Goal: Task Accomplishment & Management: Manage account settings

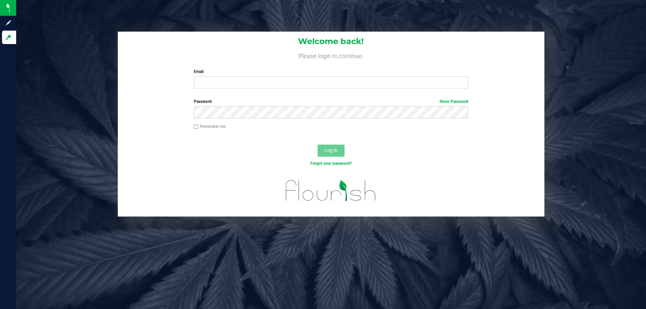
click at [245, 89] on div "Welcome back! Please login to continue. Email Required Please format your email…" at bounding box center [331, 63] width 426 height 62
drag, startPoint x: 233, startPoint y: 84, endPoint x: 237, endPoint y: 87, distance: 5.1
click at [234, 84] on input "Email" at bounding box center [331, 82] width 274 height 12
type input "[EMAIL_ADDRESS][DOMAIN_NAME]"
click at [317, 145] on button "Log In" at bounding box center [330, 151] width 27 height 12
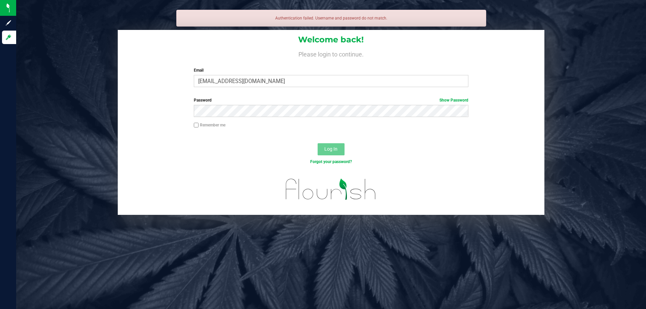
click at [217, 118] on div "Password Show Password" at bounding box center [331, 109] width 426 height 25
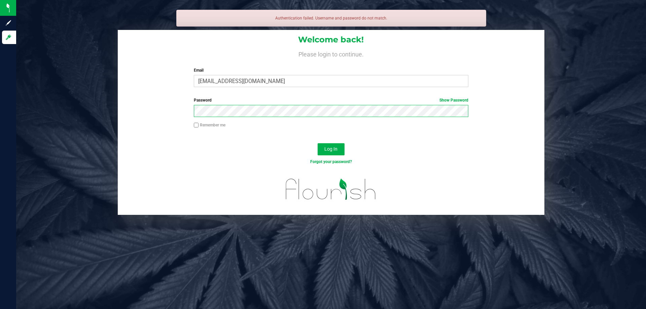
click at [317, 143] on button "Log In" at bounding box center [330, 149] width 27 height 12
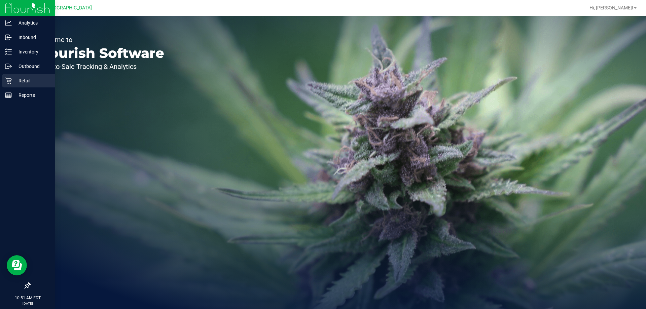
click at [14, 78] on p "Retail" at bounding box center [32, 81] width 40 height 8
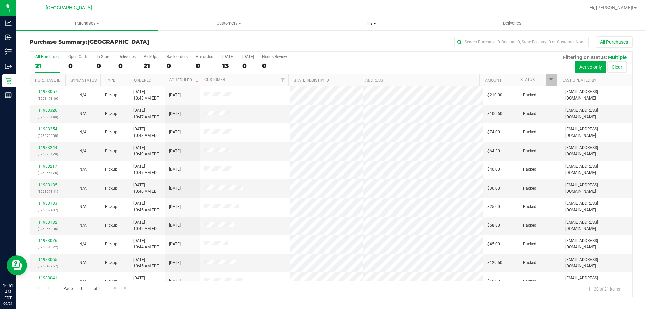
click at [374, 21] on span "Tills" at bounding box center [370, 23] width 141 height 6
click at [329, 39] on span "Manage tills" at bounding box center [321, 41] width 45 height 6
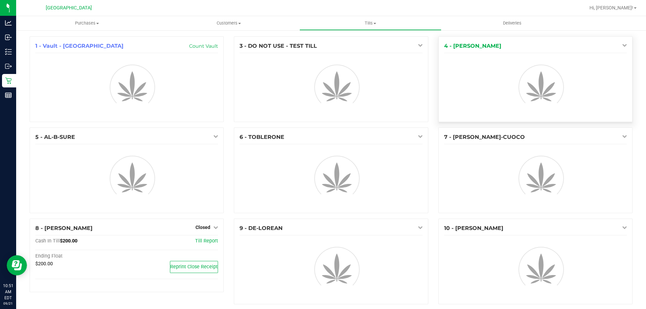
click at [622, 45] on icon at bounding box center [624, 45] width 5 height 5
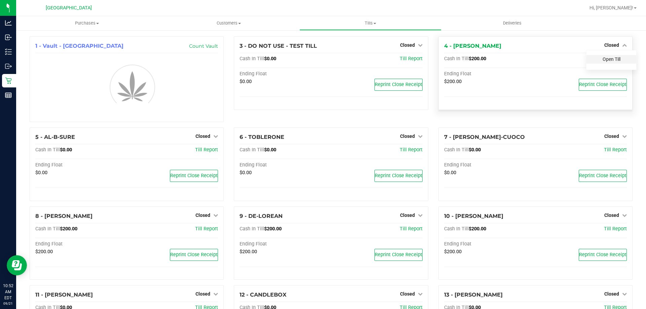
click at [608, 60] on link "Open Till" at bounding box center [611, 59] width 18 height 5
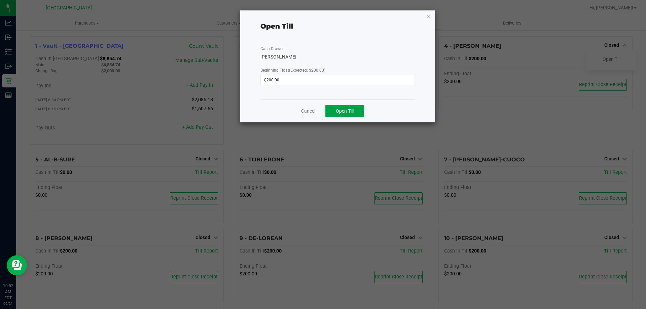
click at [346, 112] on span "Open Till" at bounding box center [345, 110] width 18 height 5
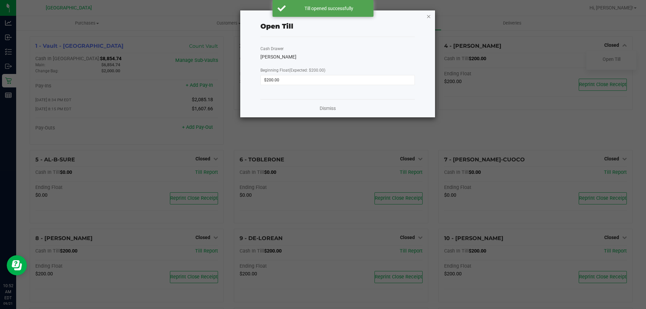
click at [430, 18] on icon "button" at bounding box center [428, 16] width 5 height 8
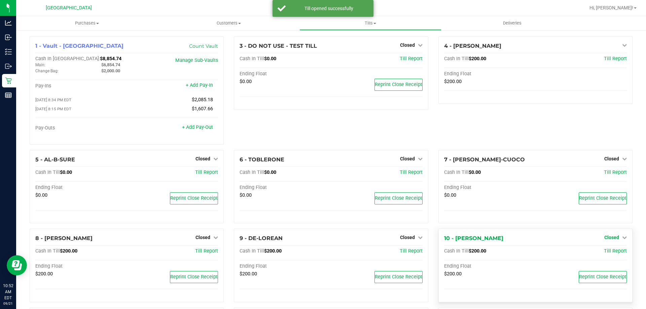
click at [613, 238] on span "Closed" at bounding box center [611, 237] width 15 height 5
click at [603, 254] on link "Open Till" at bounding box center [611, 251] width 18 height 5
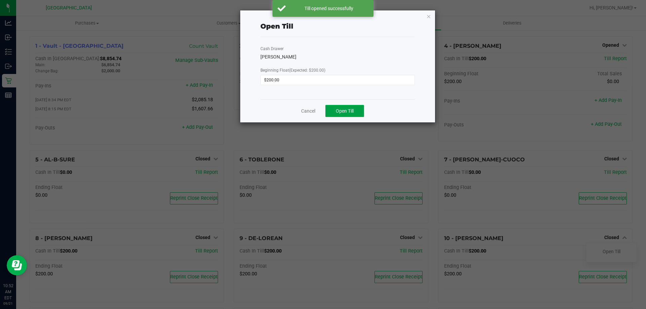
click at [355, 107] on button "Open Till" at bounding box center [344, 111] width 39 height 12
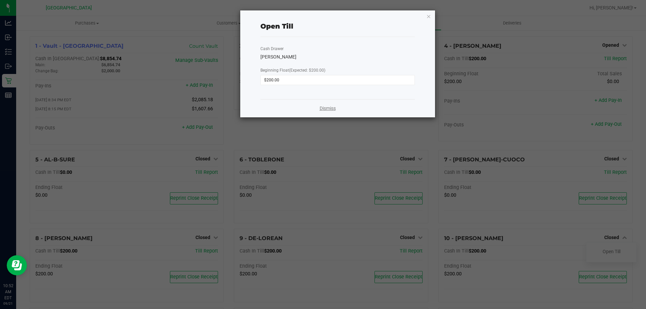
click at [333, 111] on link "Dismiss" at bounding box center [328, 108] width 16 height 7
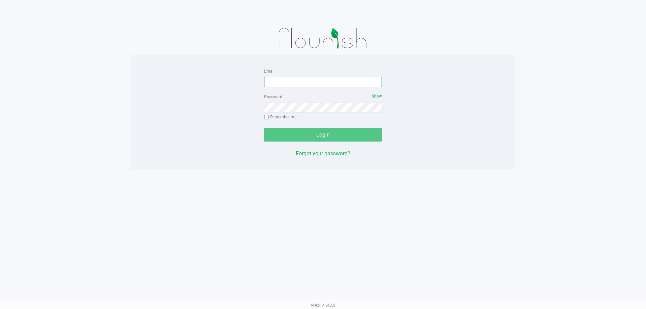
click at [266, 84] on input "Email" at bounding box center [323, 82] width 118 height 10
type input "[EMAIL_ADDRESS][DOMAIN_NAME]"
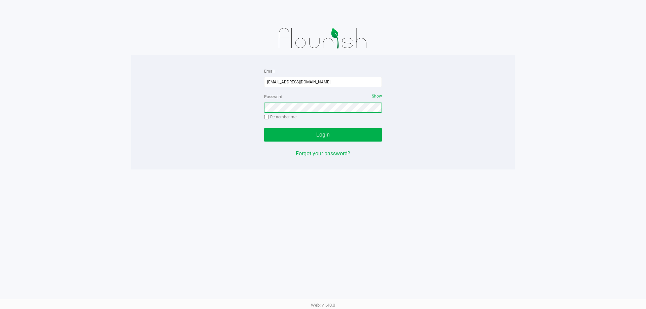
click at [264, 128] on button "Login" at bounding box center [323, 134] width 118 height 13
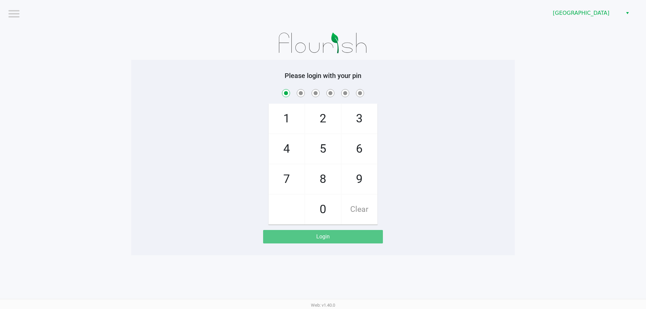
checkbox input "true"
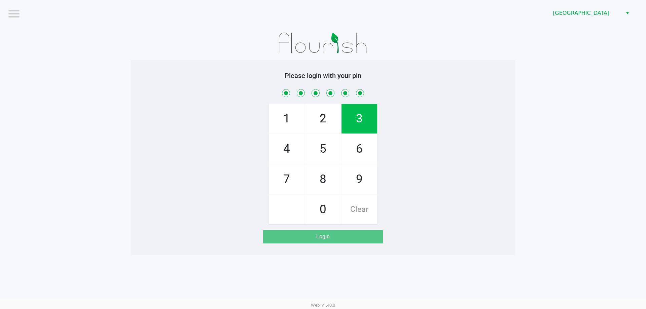
checkbox input "true"
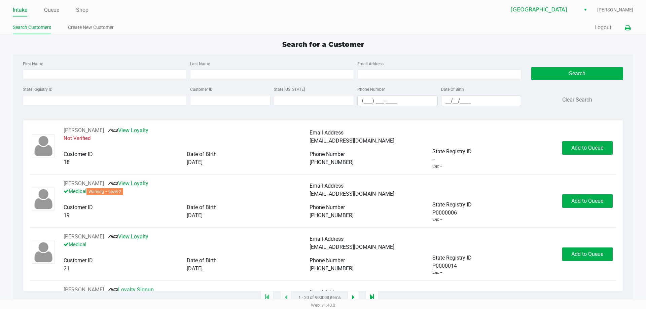
click at [624, 27] on button at bounding box center [627, 28] width 11 height 12
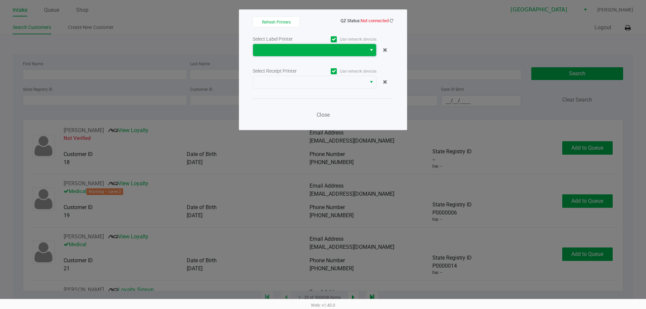
click at [364, 54] on span at bounding box center [309, 50] width 113 height 12
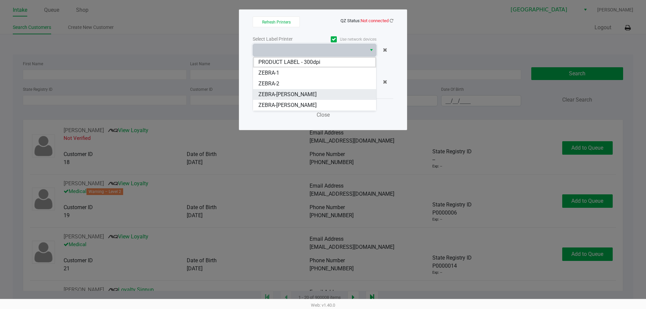
click at [320, 97] on li "ZEBRA-[PERSON_NAME]" at bounding box center [314, 94] width 123 height 11
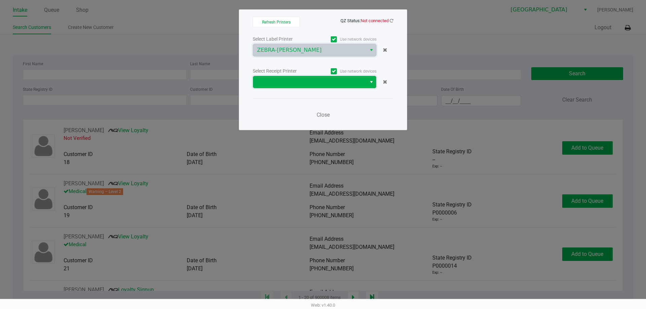
click at [324, 85] on span at bounding box center [309, 82] width 105 height 8
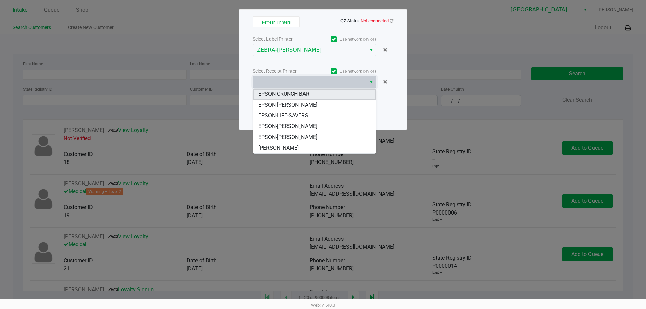
click at [306, 93] on span "EPSON-CRUNCH-BAR" at bounding box center [283, 94] width 51 height 8
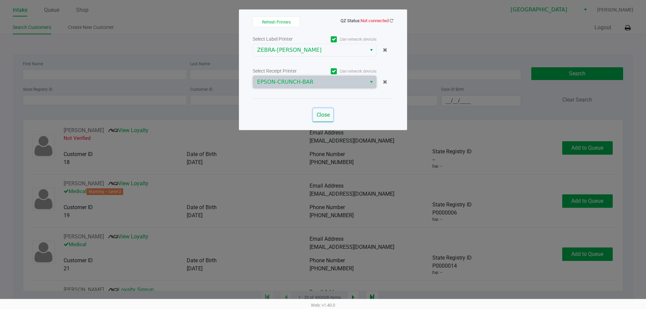
click at [324, 117] on span "Close" at bounding box center [322, 115] width 13 height 6
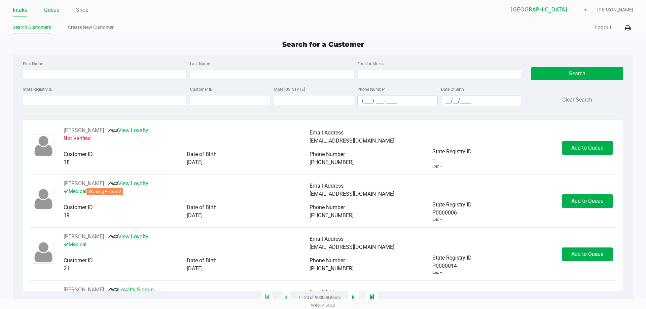
click at [59, 8] on link "Queue" at bounding box center [51, 9] width 15 height 9
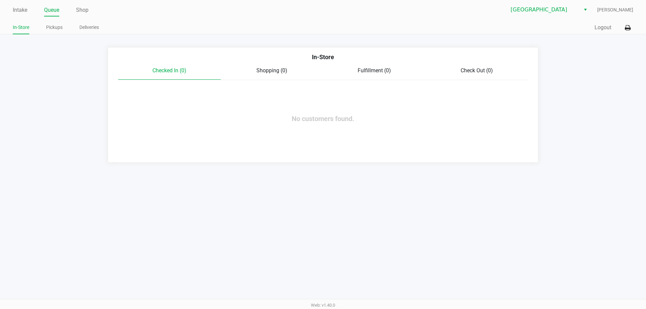
click at [85, 9] on link "Shop" at bounding box center [82, 9] width 12 height 9
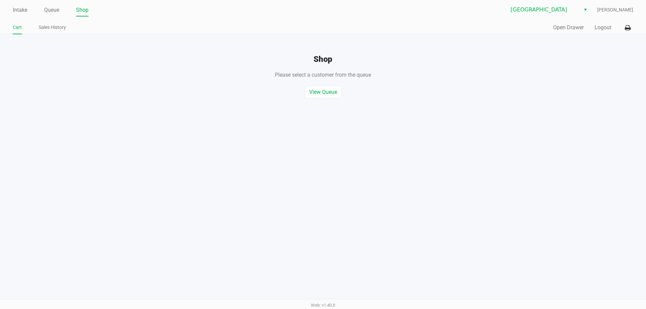
click at [56, 7] on link "Queue" at bounding box center [51, 9] width 15 height 9
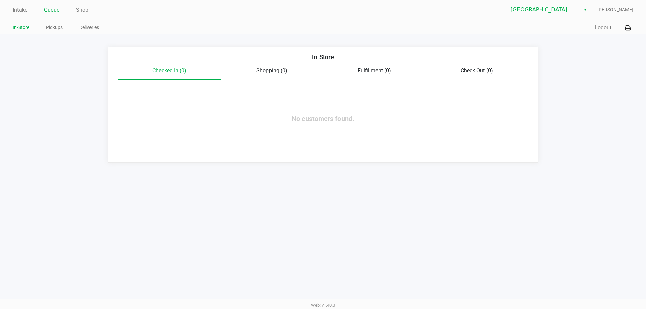
click at [58, 28] on link "Pickups" at bounding box center [54, 27] width 16 height 8
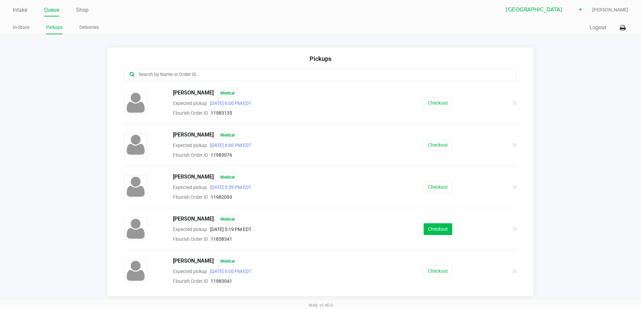
click at [435, 234] on button "Checkout" at bounding box center [437, 229] width 29 height 12
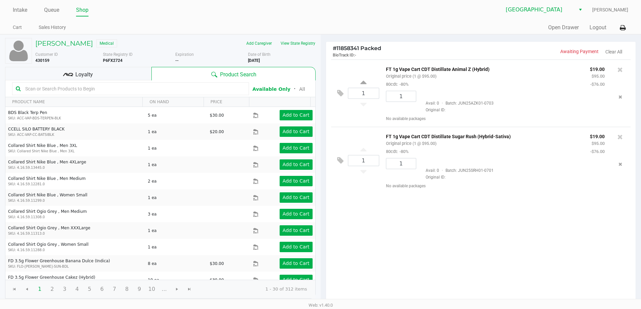
scroll to position [69, 0]
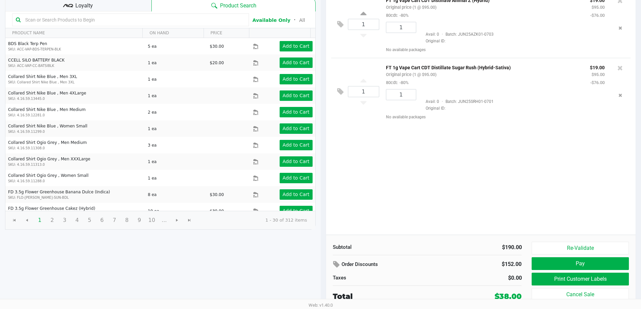
click at [597, 261] on button "Pay" at bounding box center [579, 263] width 97 height 13
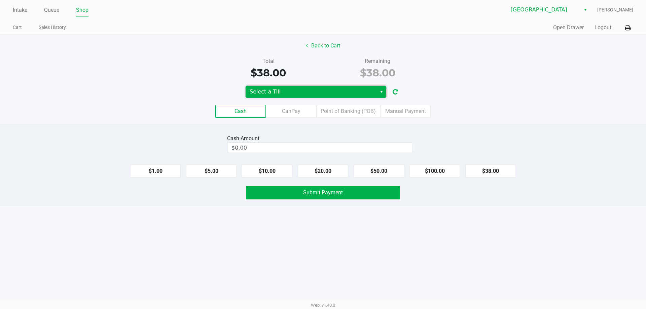
click at [307, 91] on span "Select a Till" at bounding box center [311, 92] width 123 height 8
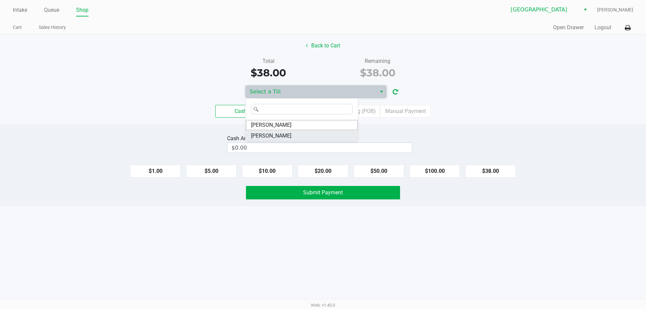
click at [290, 136] on span "[PERSON_NAME]" at bounding box center [271, 136] width 40 height 8
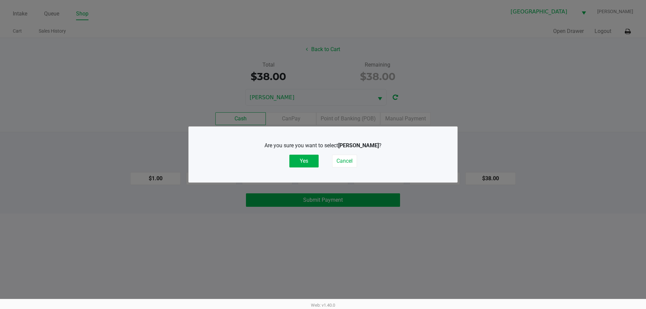
click at [310, 159] on button "Yes" at bounding box center [303, 161] width 29 height 13
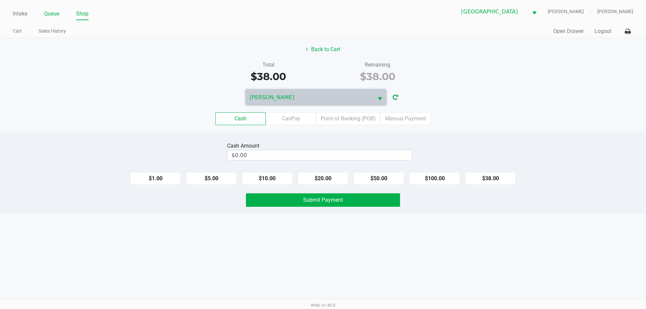
click at [55, 11] on link "Queue" at bounding box center [51, 13] width 15 height 9
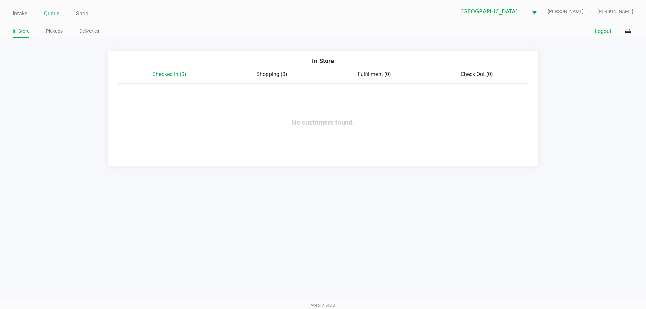
click at [599, 31] on button "Logout" at bounding box center [602, 31] width 17 height 8
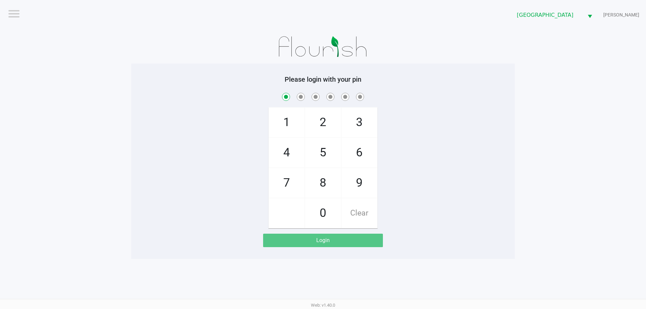
checkbox input "true"
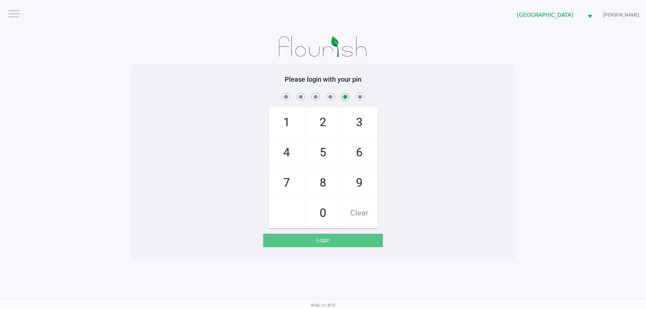
checkbox input "false"
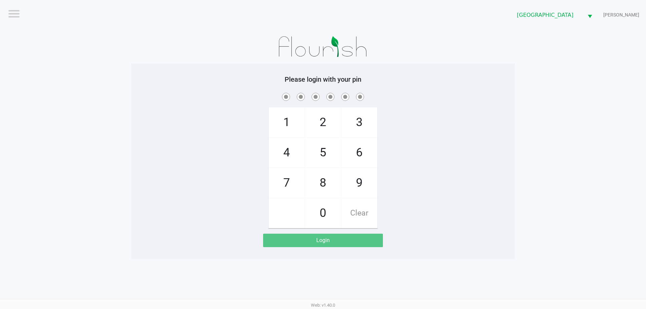
checkbox input "true"
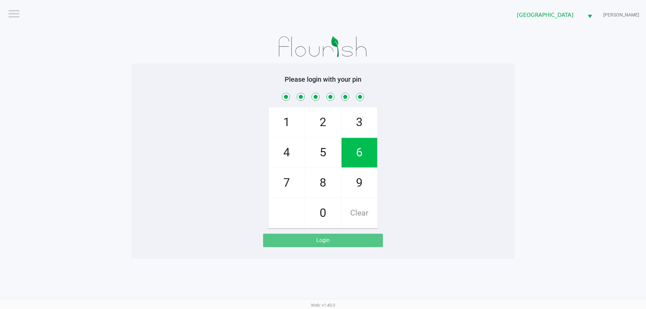
checkbox input "true"
checkbox input "false"
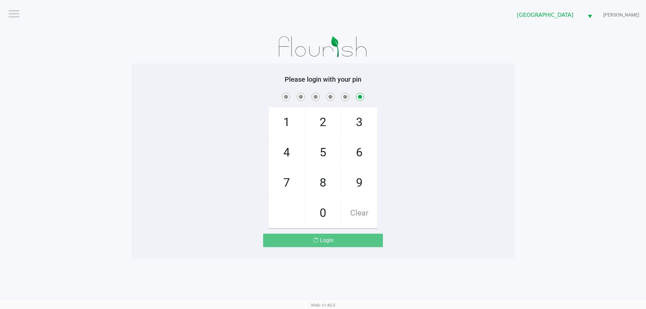
checkbox input "false"
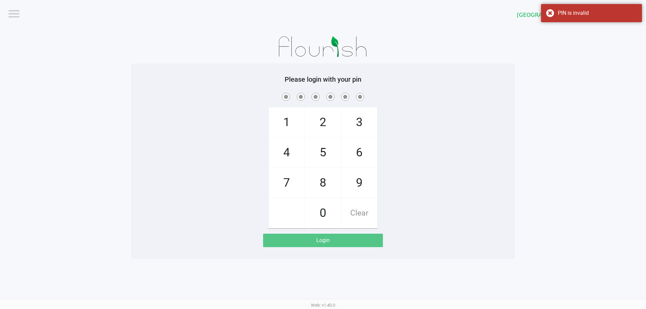
checkbox input "true"
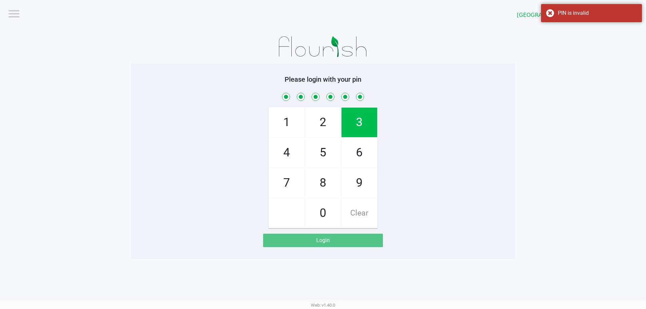
checkbox input "true"
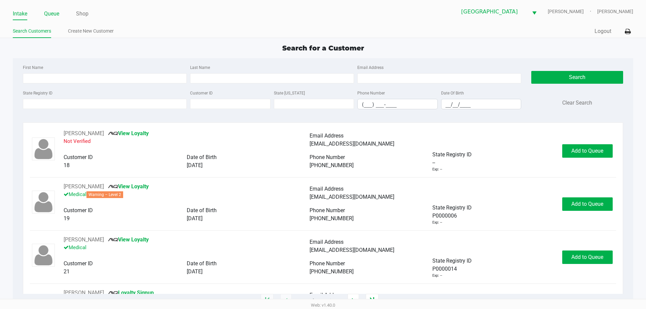
click at [50, 15] on link "Queue" at bounding box center [51, 13] width 15 height 9
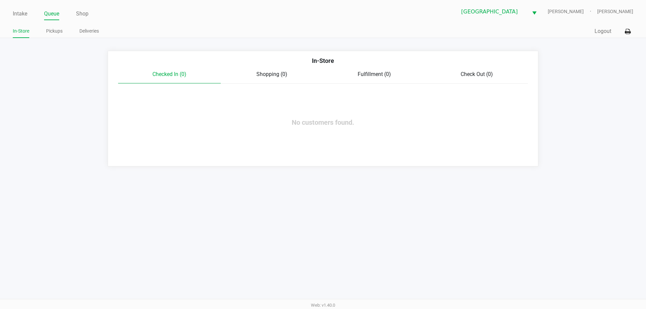
click at [51, 32] on link "Pickups" at bounding box center [54, 31] width 16 height 8
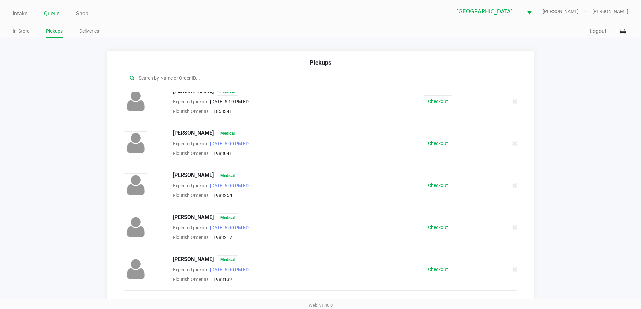
scroll to position [133, 0]
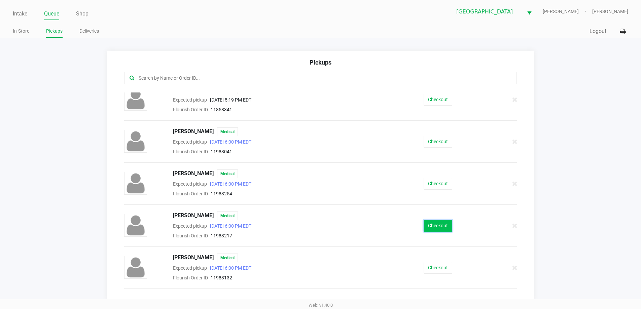
click at [438, 225] on button "Checkout" at bounding box center [437, 226] width 29 height 12
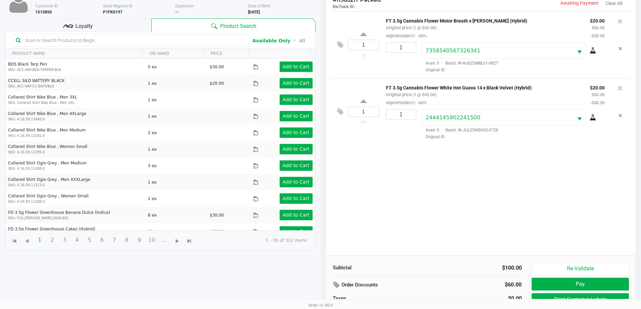
scroll to position [73, 0]
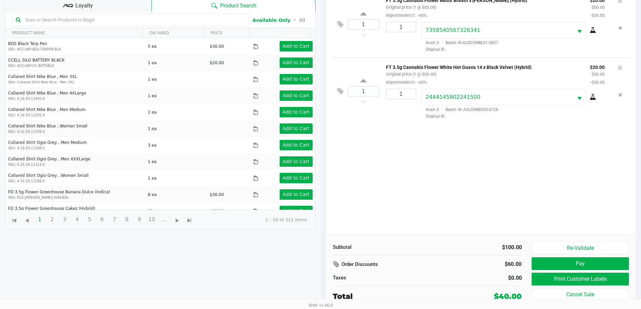
click at [105, 7] on div "Loyalty" at bounding box center [78, 4] width 146 height 13
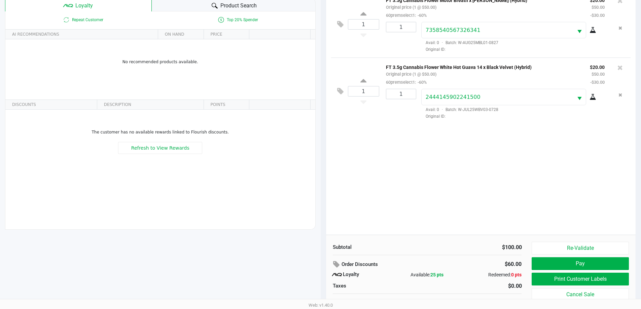
scroll to position [81, 0]
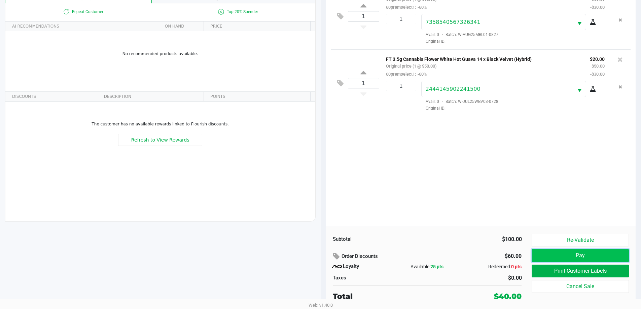
click at [579, 255] on button "Pay" at bounding box center [579, 255] width 97 height 13
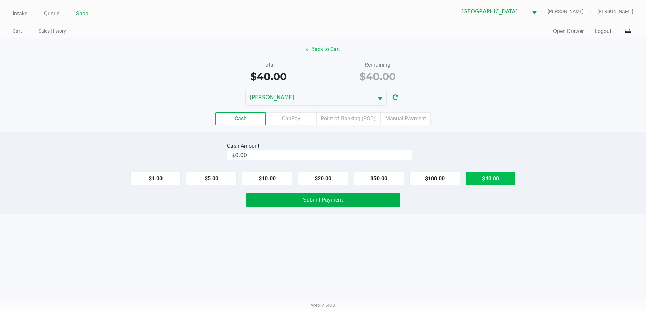
click at [502, 176] on button "$40.00" at bounding box center [490, 178] width 50 height 13
type input "$40.00"
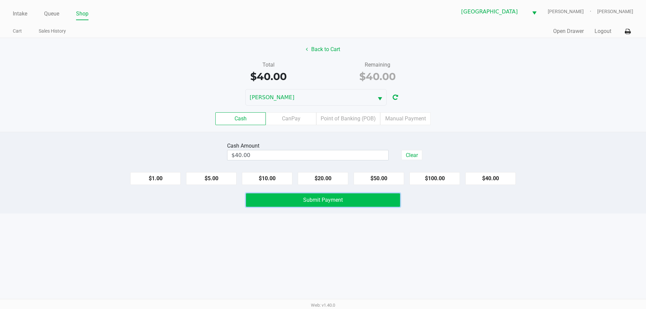
click at [354, 198] on button "Submit Payment" at bounding box center [323, 199] width 154 height 13
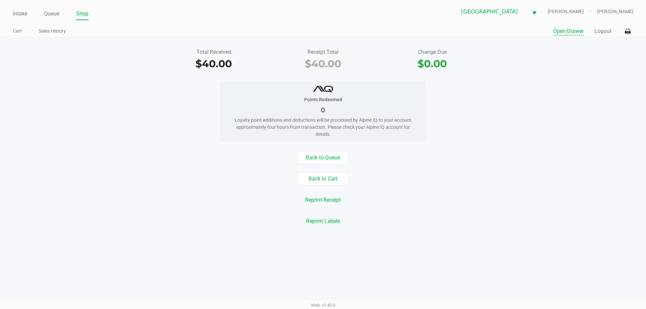
click at [555, 28] on button "Open Drawer" at bounding box center [568, 31] width 31 height 8
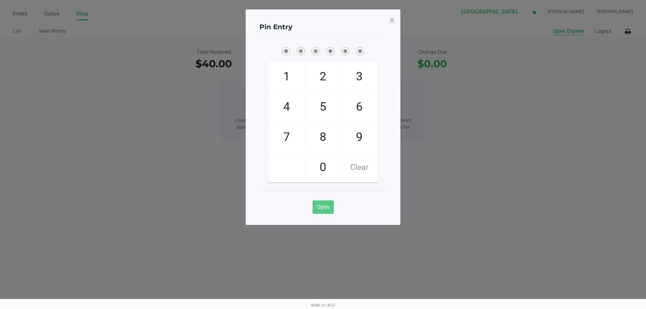
click at [391, 18] on span at bounding box center [392, 20] width 6 height 11
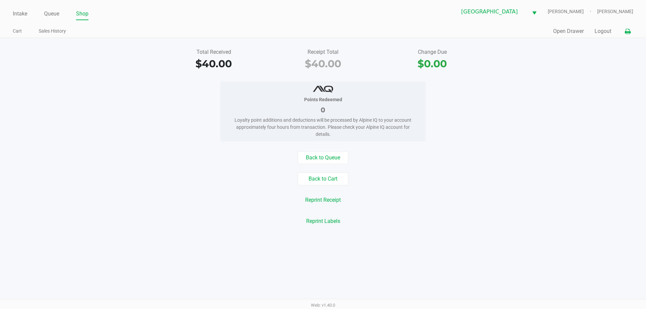
click at [628, 32] on icon at bounding box center [628, 31] width 6 height 5
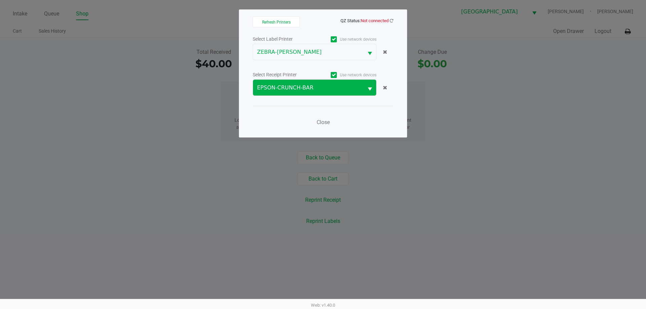
click at [323, 87] on span "EPSON-CRUNCH-BAR" at bounding box center [308, 88] width 102 height 8
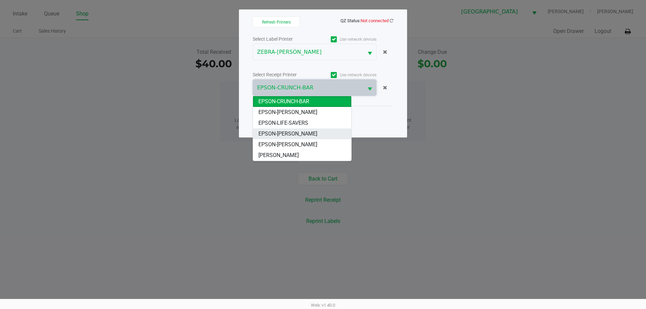
click at [310, 134] on span "EPSON-[PERSON_NAME]" at bounding box center [287, 134] width 59 height 8
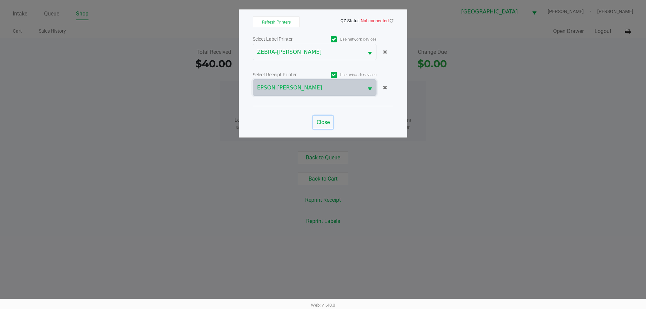
click at [321, 122] on span "Close" at bounding box center [322, 122] width 13 height 6
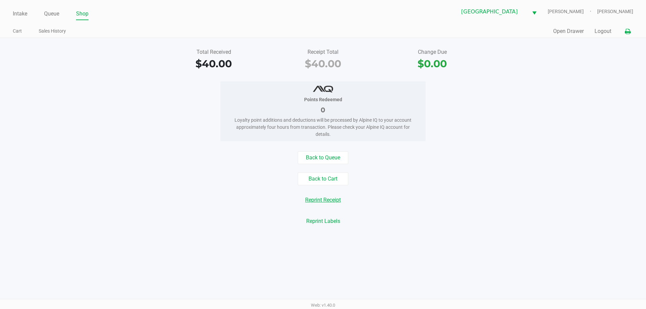
click at [329, 200] on button "Reprint Receipt" at bounding box center [323, 200] width 44 height 13
click at [330, 179] on button "Back to Cart" at bounding box center [323, 179] width 50 height 13
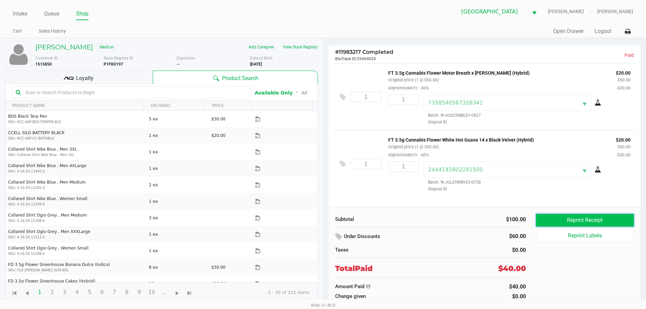
click at [596, 217] on button "Reprint Receipt" at bounding box center [585, 220] width 98 height 13
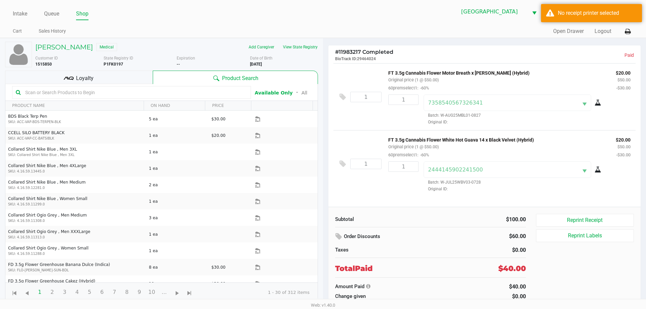
click at [640, 32] on div "Intake Queue Shop North Port WC VAN-MORRISON Woodie Perkins Cart Sales History …" at bounding box center [323, 19] width 646 height 38
click at [628, 32] on icon at bounding box center [628, 31] width 6 height 5
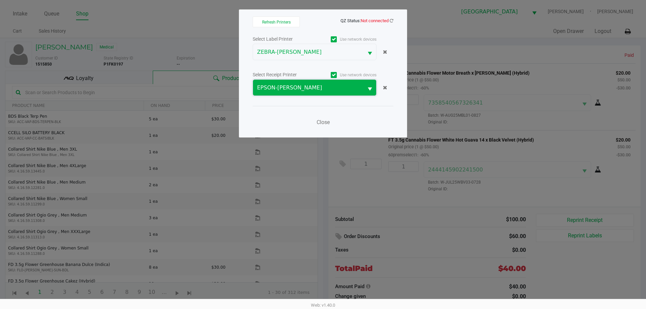
click at [319, 93] on span "EPSON-[PERSON_NAME]" at bounding box center [308, 88] width 110 height 16
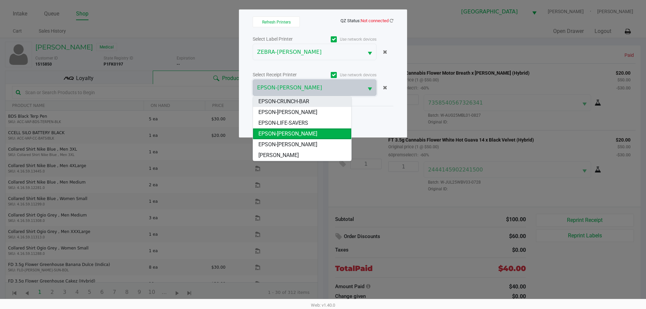
click at [305, 100] on span "EPSON-CRUNCH-BAR" at bounding box center [283, 102] width 51 height 8
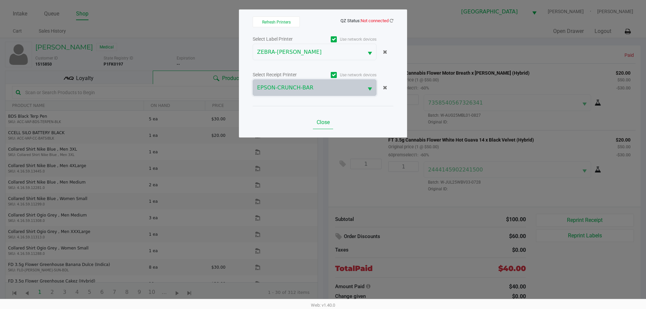
click at [323, 121] on span "Close" at bounding box center [322, 122] width 13 height 6
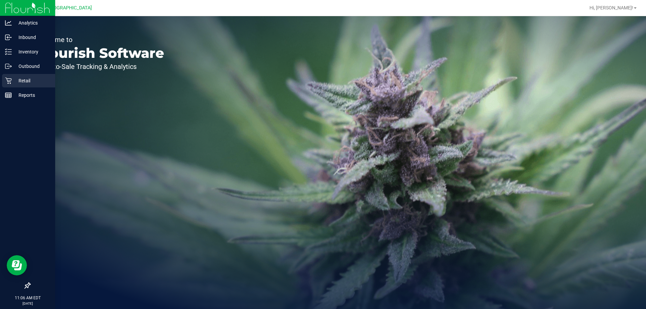
click at [14, 83] on p "Retail" at bounding box center [32, 81] width 40 height 8
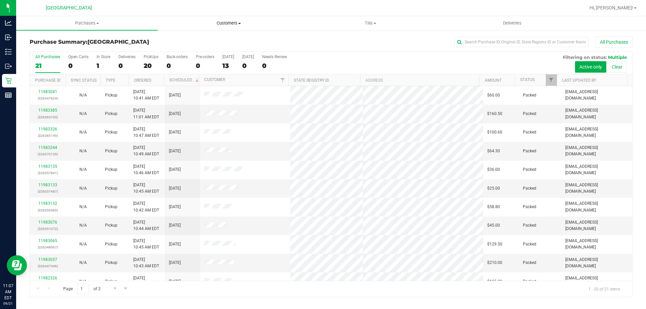
click at [243, 27] on uib-tab-heading "Customers All customers Add a new customer All physicians" at bounding box center [228, 22] width 141 height 13
click at [200, 38] on span "All customers" at bounding box center [182, 41] width 48 height 6
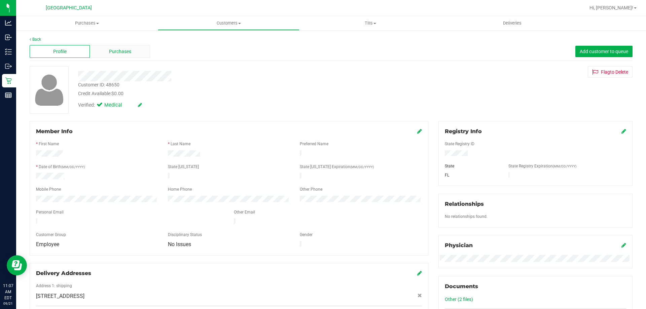
click at [121, 49] on span "Purchases" at bounding box center [120, 51] width 22 height 7
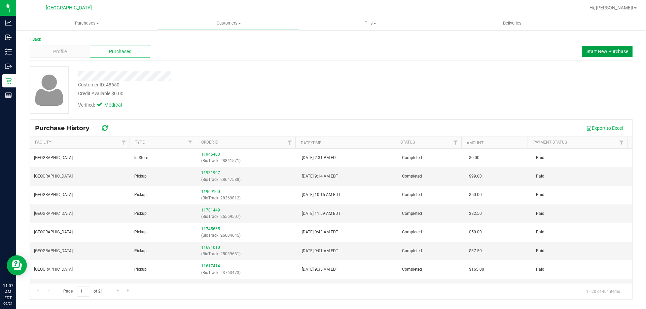
click at [610, 49] on span "Start New Purchase" at bounding box center [607, 51] width 42 height 5
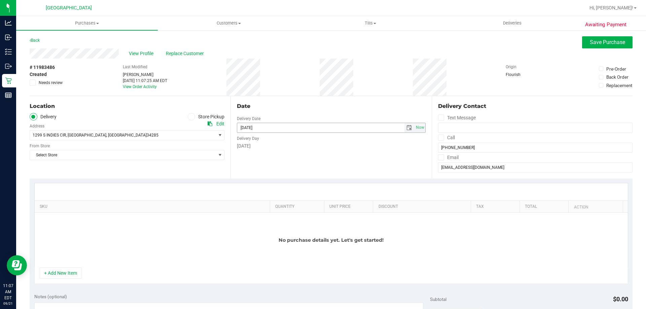
click at [408, 127] on span "select" at bounding box center [408, 127] width 5 height 5
click at [251, 195] on link "22" at bounding box center [251, 196] width 10 height 10
type input "[DATE]"
type input "[DATE] 11:07 AM"
click at [194, 119] on label "Store Pickup" at bounding box center [206, 117] width 37 height 8
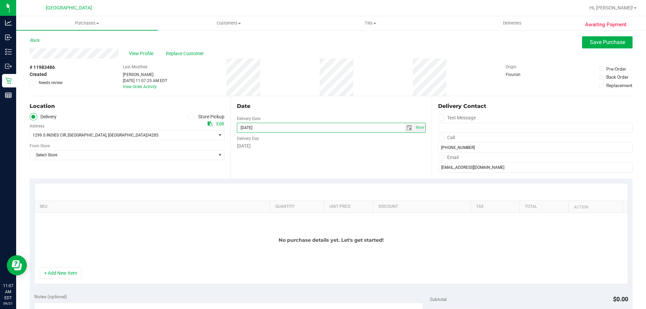
click at [0, 0] on input "Store Pickup" at bounding box center [0, 0] width 0 height 0
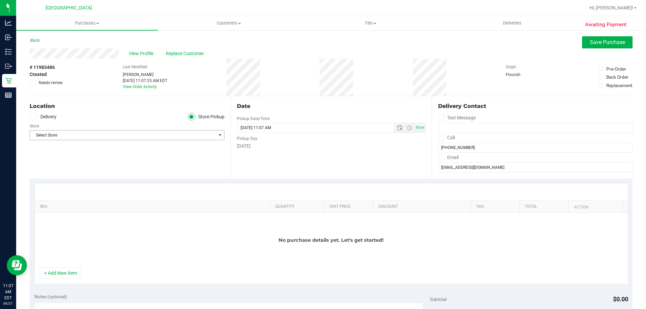
click at [95, 136] on span "Select Store" at bounding box center [123, 134] width 186 height 9
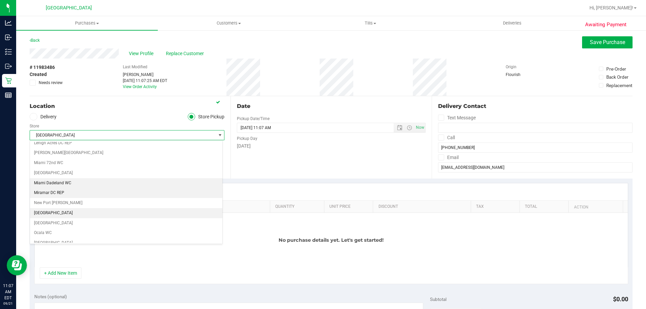
scroll to position [223, 0]
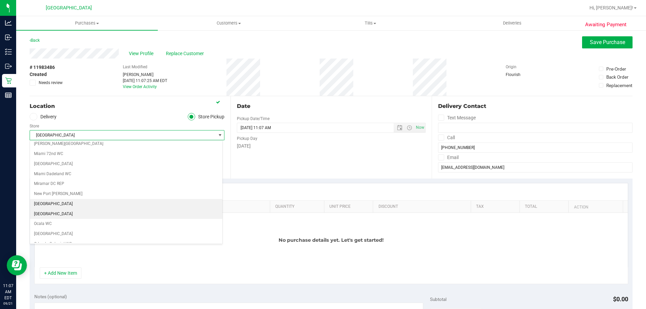
click at [71, 213] on li "[GEOGRAPHIC_DATA]" at bounding box center [126, 214] width 192 height 10
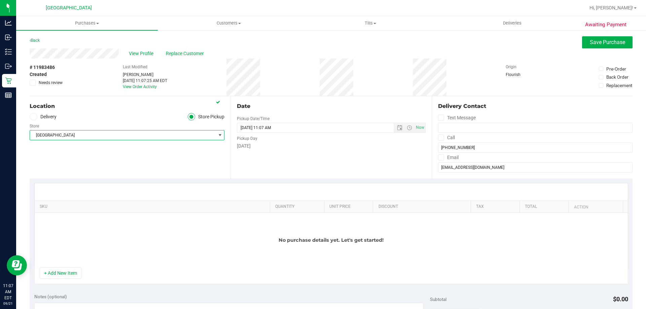
click at [61, 281] on div "+ Add New Item" at bounding box center [331, 275] width 594 height 17
click at [60, 271] on button "+ Add New Item" at bounding box center [61, 272] width 42 height 11
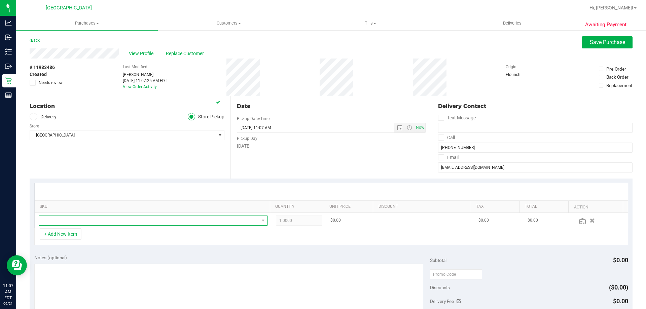
click at [67, 222] on span "NO DATA FOUND" at bounding box center [149, 220] width 220 height 9
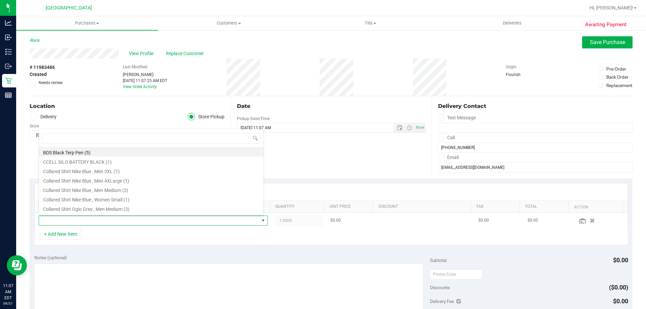
scroll to position [10, 223]
type input "aml"
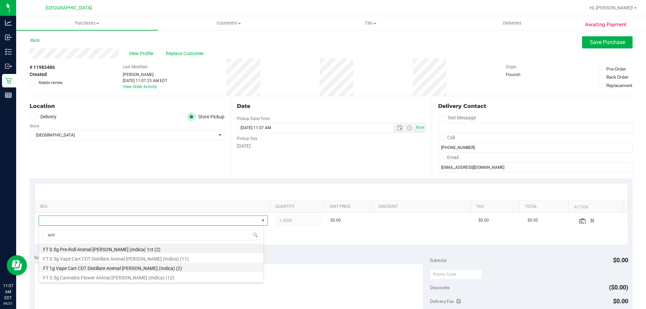
click at [121, 265] on li "FT 1g Vape Cart CDT Distillate Animal [PERSON_NAME] (Indica) (2)" at bounding box center [151, 267] width 224 height 9
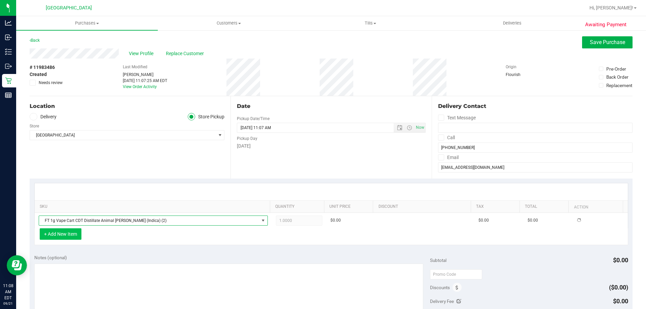
click at [76, 231] on button "+ Add New Item" at bounding box center [61, 233] width 42 height 11
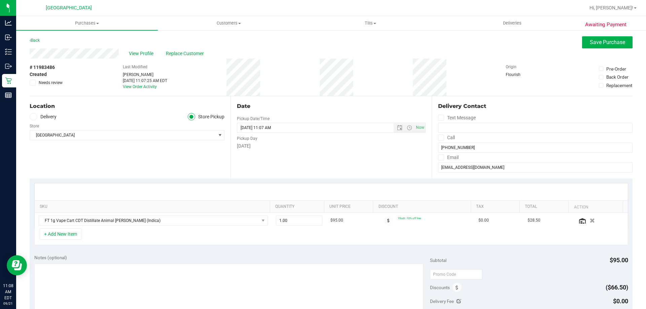
click at [95, 238] on div "+ Add New Item" at bounding box center [331, 236] width 594 height 17
click at [79, 234] on button "+ Add New Item" at bounding box center [61, 233] width 42 height 11
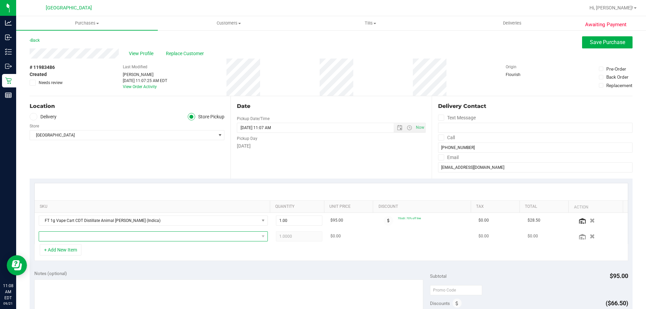
click at [96, 238] on span "NO DATA FOUND" at bounding box center [149, 236] width 220 height 9
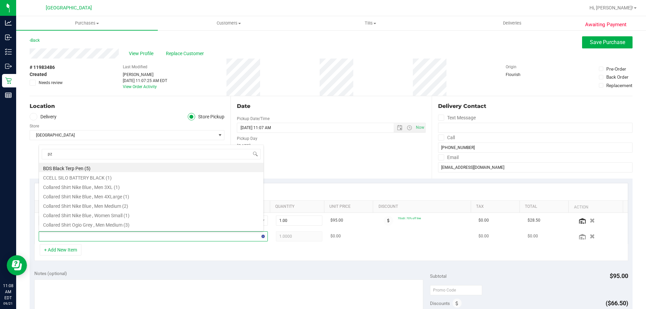
type input "pzt"
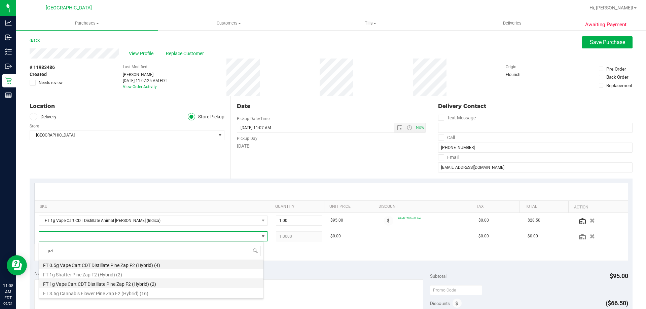
click at [137, 287] on li "FT 1g Vape Cart CDT Distillate Pine Zap F2 (Hybrid) (2)" at bounding box center [151, 282] width 224 height 9
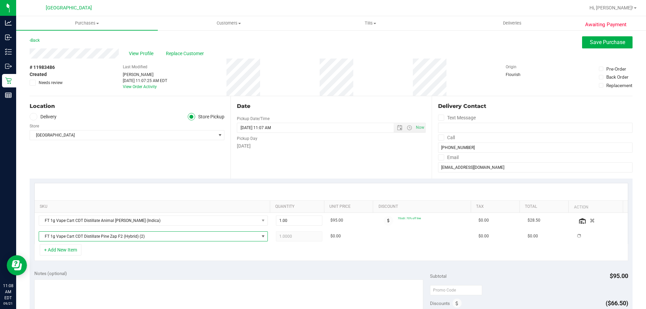
click at [234, 254] on div "+ Add New Item" at bounding box center [331, 252] width 594 height 17
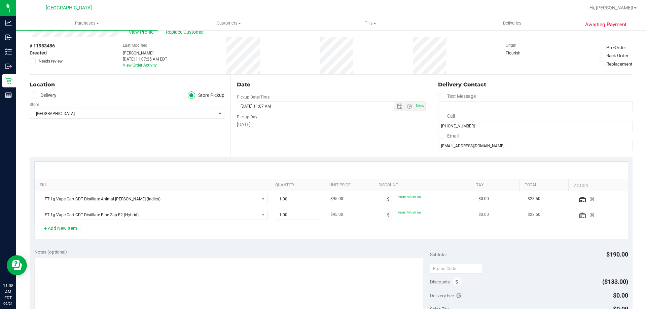
scroll to position [67, 0]
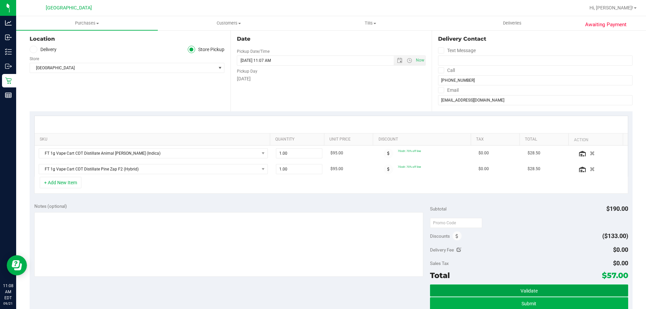
click at [547, 292] on button "Validate" at bounding box center [529, 291] width 198 height 12
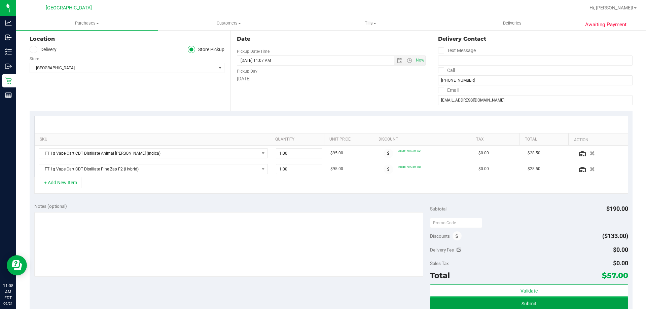
click at [514, 306] on button "Submit" at bounding box center [529, 303] width 198 height 12
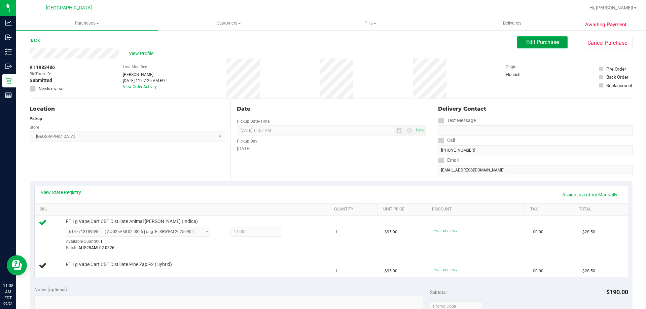
click at [535, 40] on span "Edit Purchase" at bounding box center [542, 42] width 33 height 6
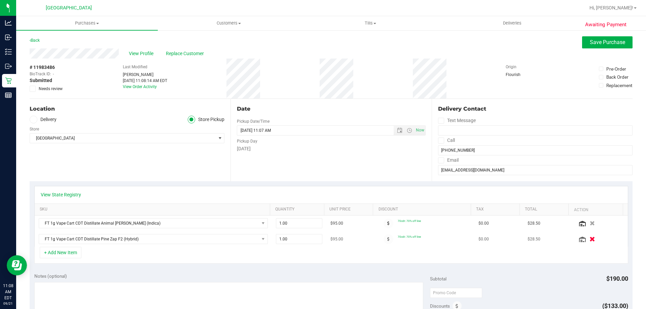
click at [588, 240] on button "button" at bounding box center [591, 238] width 11 height 7
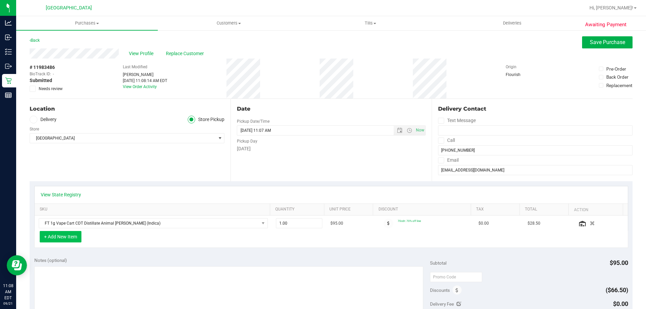
click at [71, 237] on button "+ Add New Item" at bounding box center [61, 236] width 42 height 11
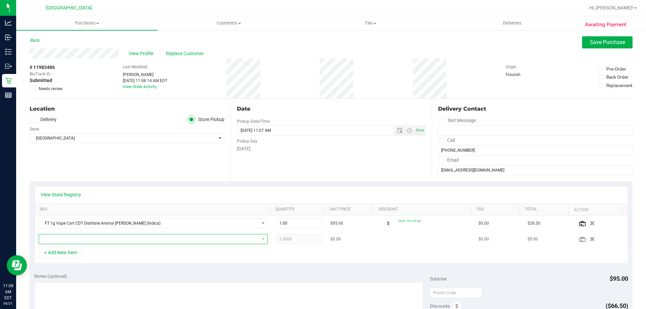
click at [112, 240] on span "NO DATA FOUND" at bounding box center [149, 238] width 220 height 9
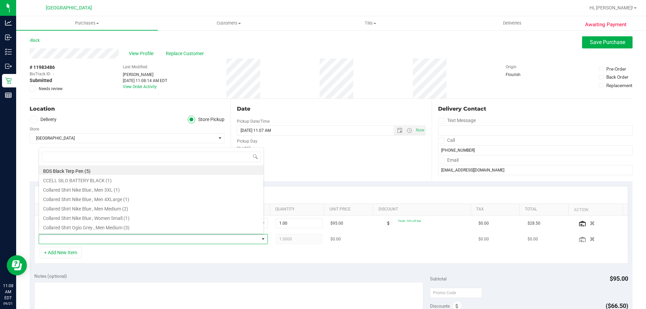
scroll to position [10, 223]
type input "arz"
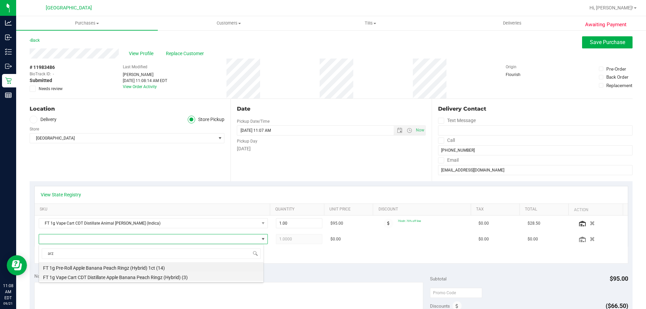
click at [141, 280] on li "FT 1g Vape Cart CDT Distillate Apple Banana Peach Ringz (Hybrid) (3)" at bounding box center [151, 276] width 224 height 9
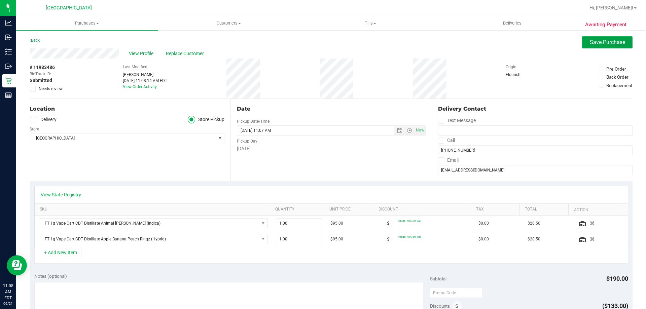
click at [601, 42] on span "Save Purchase" at bounding box center [607, 42] width 35 height 6
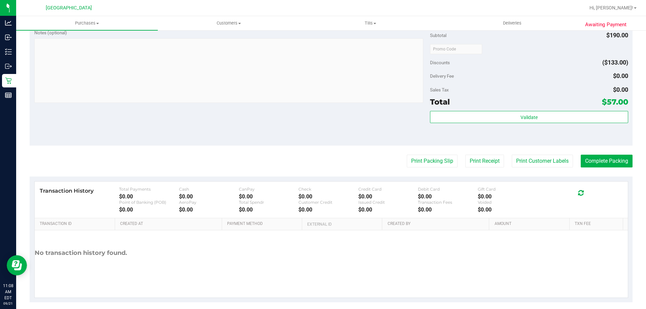
scroll to position [286, 0]
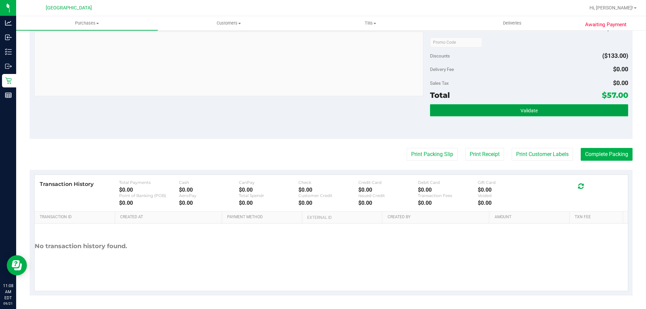
click at [509, 114] on button "Validate" at bounding box center [529, 110] width 198 height 12
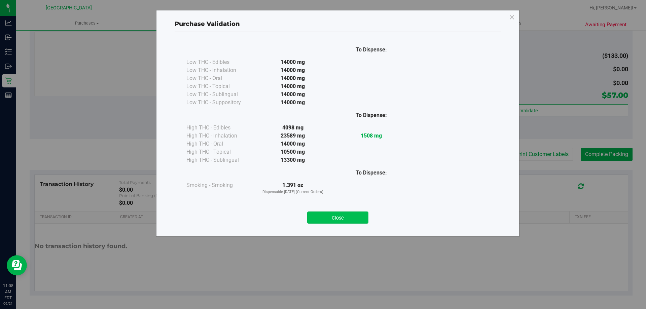
click at [344, 216] on button "Close" at bounding box center [337, 218] width 61 height 12
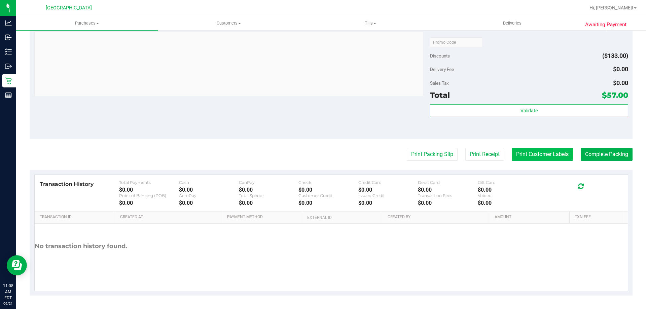
click at [533, 154] on button "Print Customer Labels" at bounding box center [542, 154] width 61 height 13
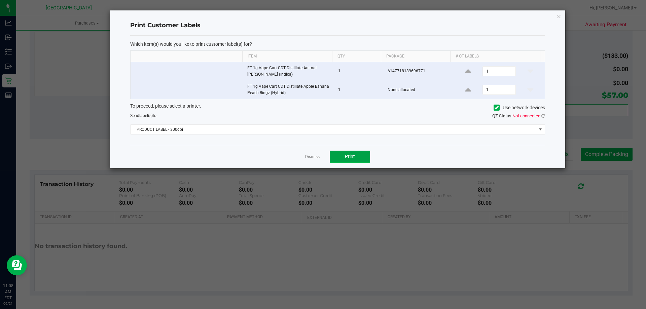
click at [351, 160] on button "Print" at bounding box center [350, 157] width 40 height 12
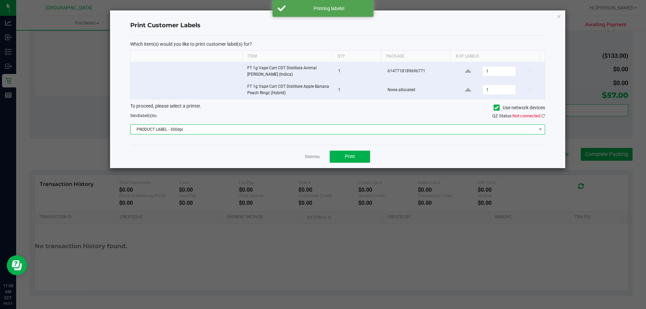
click at [319, 131] on span "PRODUCT LABEL - 300dpi" at bounding box center [333, 129] width 406 height 9
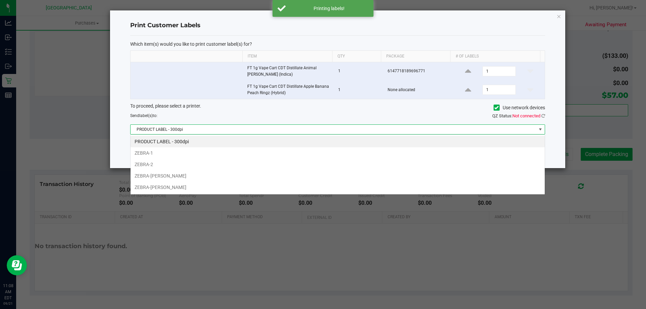
scroll to position [10, 414]
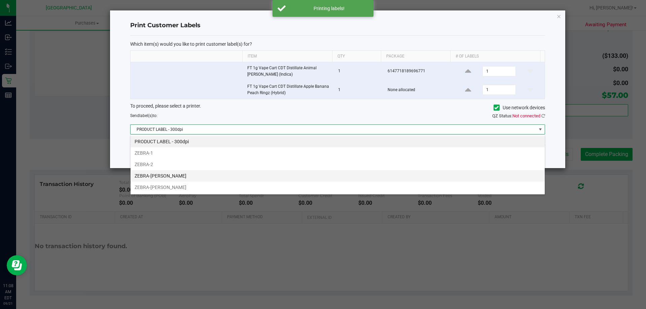
click at [185, 178] on li "ZEBRA-[PERSON_NAME]" at bounding box center [337, 175] width 414 height 11
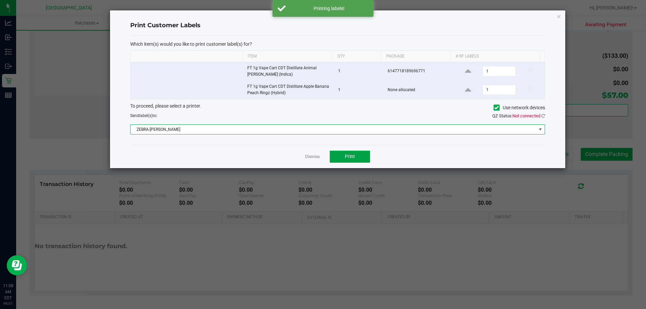
click at [353, 162] on button "Print" at bounding box center [350, 157] width 40 height 12
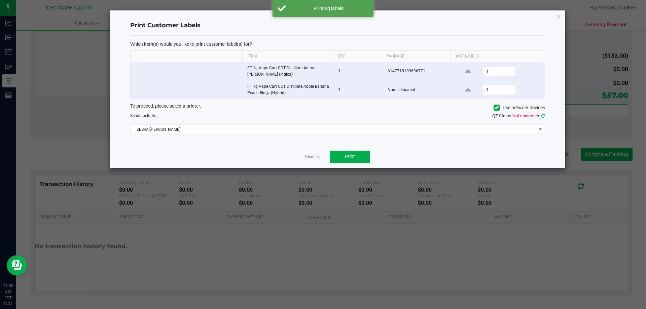
click at [543, 116] on icon at bounding box center [543, 116] width 4 height 4
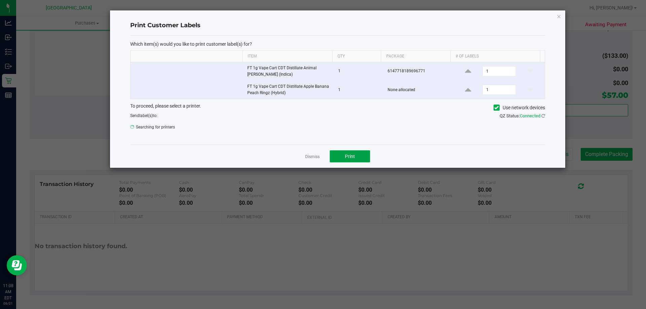
click at [347, 157] on span "Print" at bounding box center [350, 156] width 10 height 5
click at [558, 13] on icon "button" at bounding box center [558, 16] width 5 height 8
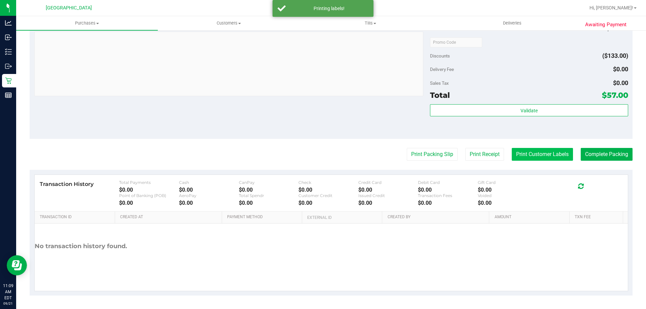
click at [536, 152] on button "Print Customer Labels" at bounding box center [542, 154] width 61 height 13
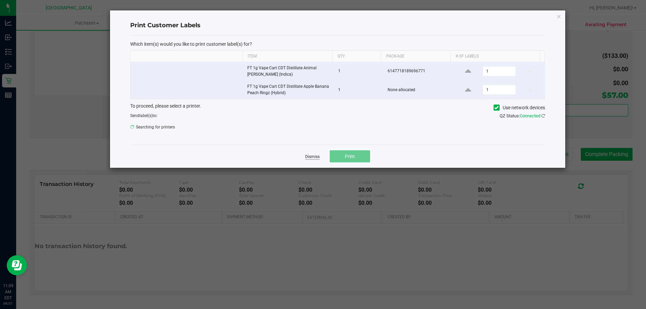
click at [311, 156] on link "Dismiss" at bounding box center [312, 157] width 14 height 6
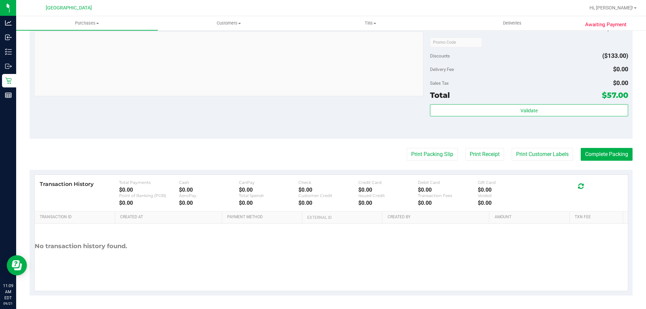
click at [429, 162] on purchase-details "Back Edit Purchase Cancel Purchase View Profile # 11983486 BioTrack ID: - Submi…" at bounding box center [331, 23] width 603 height 546
click at [426, 156] on button "Print Packing Slip" at bounding box center [432, 154] width 51 height 13
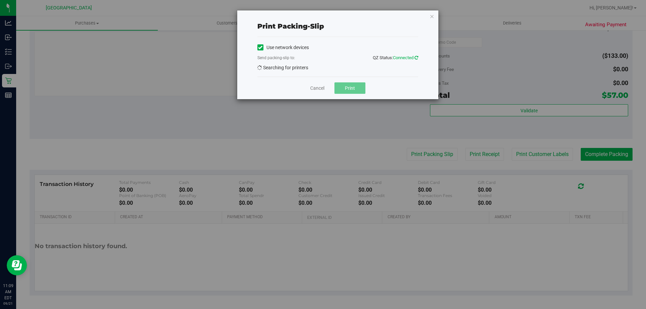
click at [415, 58] on icon at bounding box center [416, 57] width 4 height 4
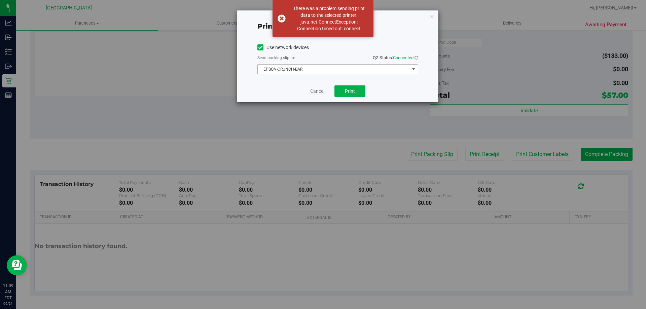
click at [333, 72] on span "EPSON-CRUNCH-BAR" at bounding box center [334, 69] width 152 height 9
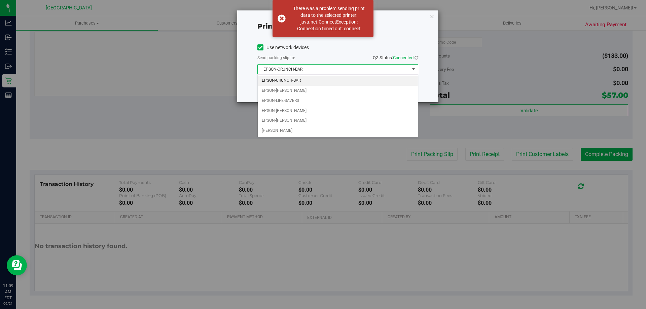
click at [333, 72] on span "EPSON-CRUNCH-BAR" at bounding box center [334, 69] width 152 height 9
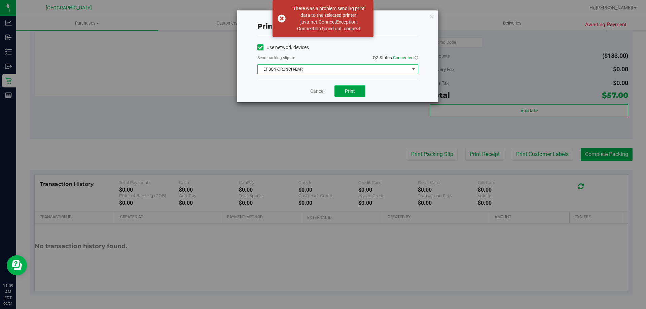
click at [349, 89] on span "Print" at bounding box center [350, 90] width 10 height 5
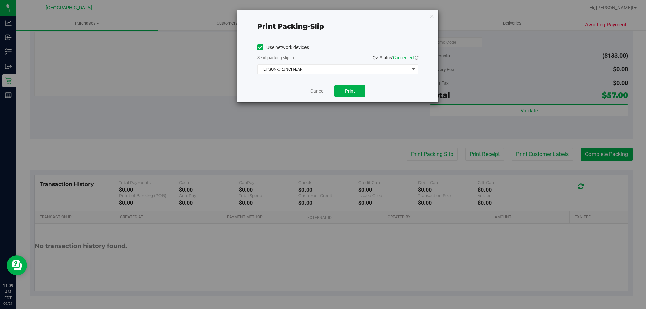
click at [315, 91] on link "Cancel" at bounding box center [317, 91] width 14 height 7
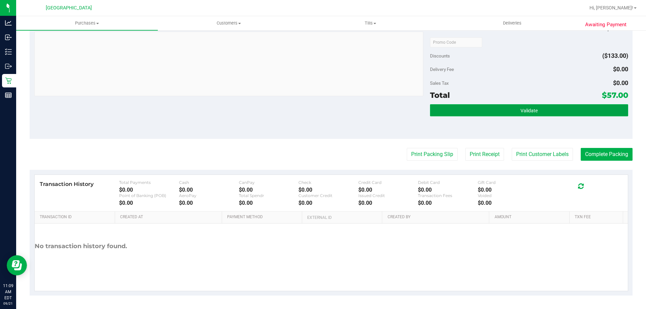
click at [528, 106] on button "Validate" at bounding box center [529, 110] width 198 height 12
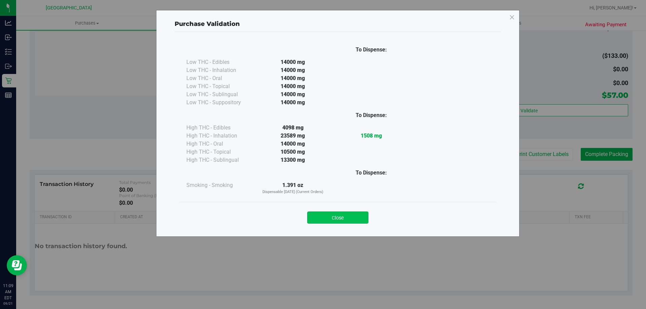
click at [362, 218] on button "Close" at bounding box center [337, 218] width 61 height 12
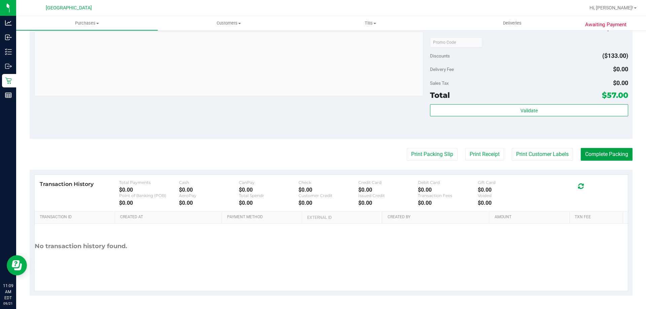
click at [596, 160] on button "Complete Packing" at bounding box center [606, 154] width 52 height 13
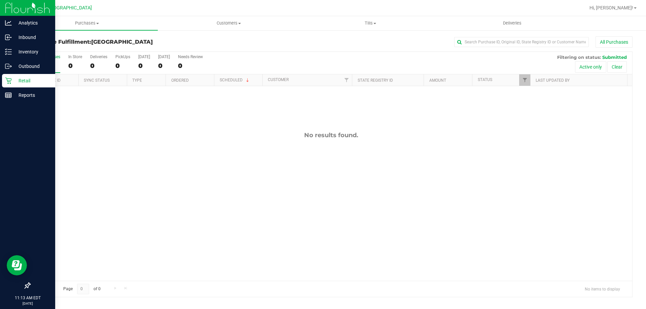
click at [5, 85] on div "Retail" at bounding box center [28, 80] width 53 height 13
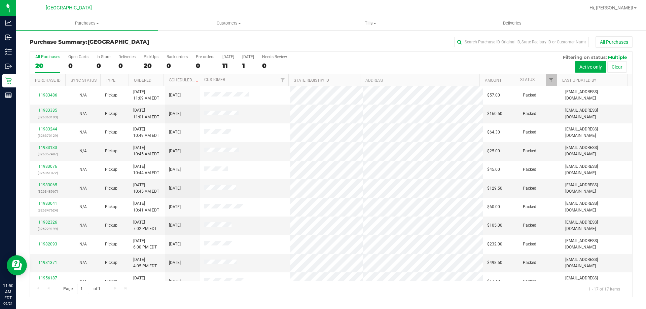
click at [360, 53] on div "All Purchases 20 Open Carts 0 In Store 0 Deliveries 0 PickUps 20 Back-orders 0 …" at bounding box center [331, 54] width 602 height 5
click at [45, 112] on link "11984042" at bounding box center [47, 110] width 19 height 5
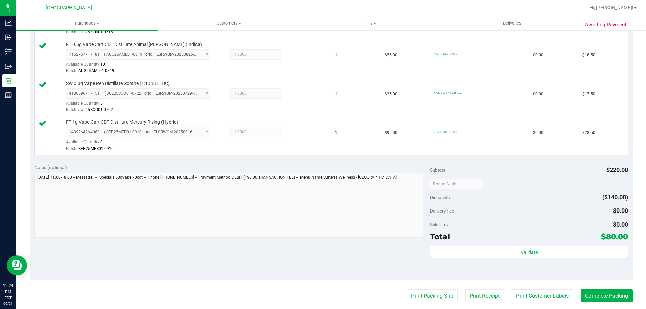
scroll to position [235, 0]
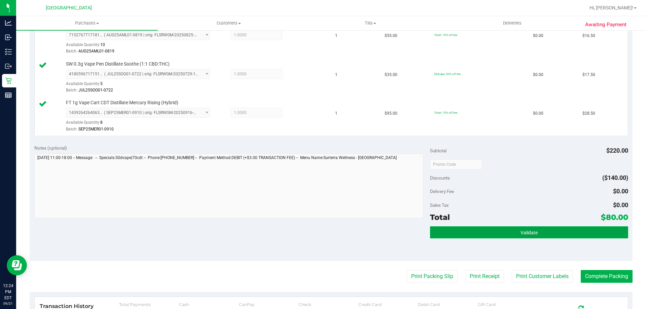
click at [546, 232] on button "Validate" at bounding box center [529, 232] width 198 height 12
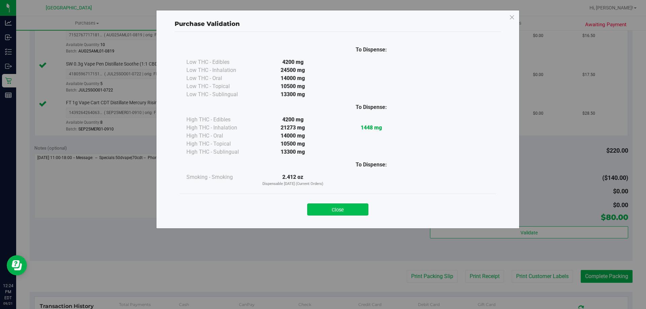
click at [343, 210] on button "Close" at bounding box center [337, 209] width 61 height 12
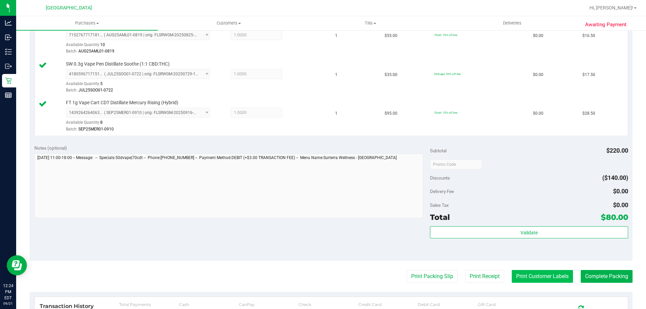
click at [537, 277] on button "Print Customer Labels" at bounding box center [542, 276] width 61 height 13
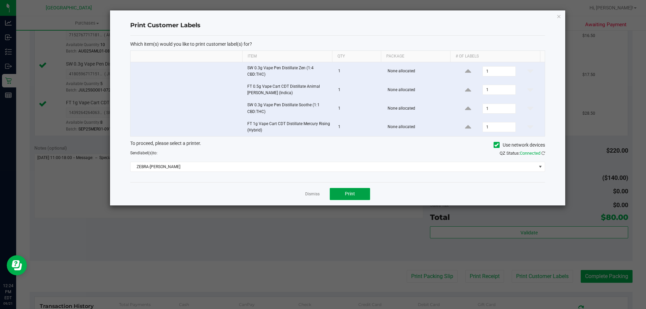
click at [347, 192] on span "Print" at bounding box center [350, 193] width 10 height 5
click at [312, 197] on link "Dismiss" at bounding box center [312, 194] width 14 height 6
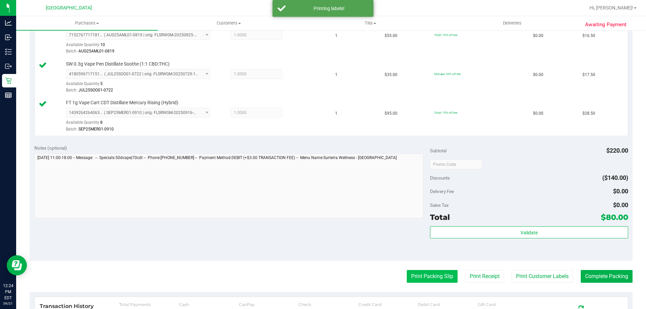
click at [413, 274] on button "Print Packing Slip" at bounding box center [432, 276] width 51 height 13
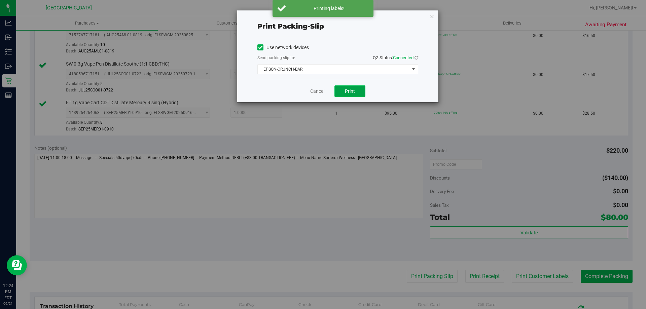
click at [353, 89] on span "Print" at bounding box center [350, 90] width 10 height 5
click at [318, 92] on link "Cancel" at bounding box center [317, 91] width 14 height 7
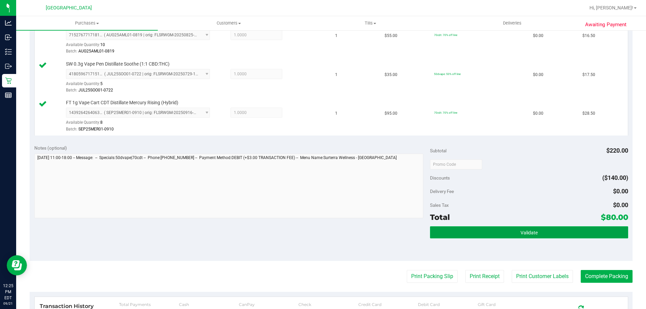
click at [513, 228] on button "Validate" at bounding box center [529, 232] width 198 height 12
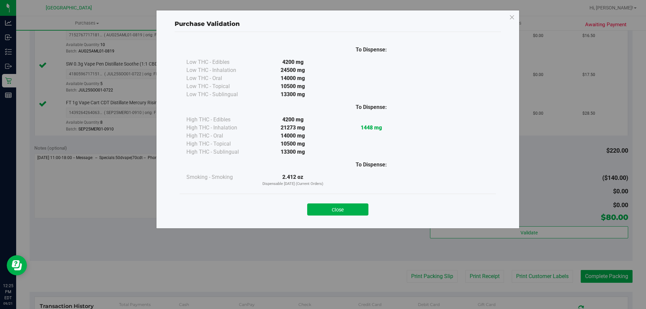
click at [606, 279] on div "Purchase Validation To Dispense: Low THC - Edibles 4200 mg" at bounding box center [325, 154] width 651 height 309
click at [353, 213] on button "Close" at bounding box center [337, 209] width 61 height 12
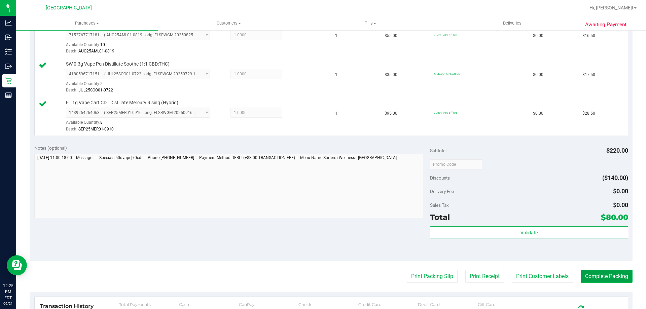
click at [583, 272] on button "Complete Packing" at bounding box center [606, 276] width 52 height 13
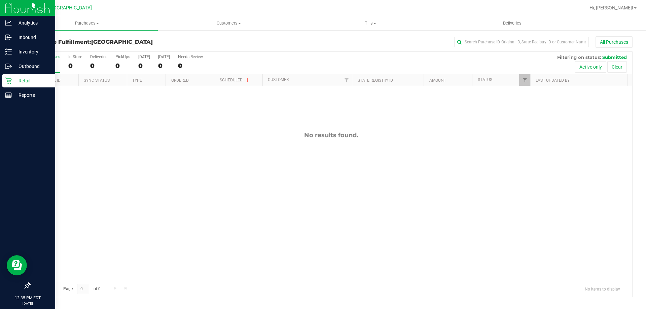
click at [8, 87] on div "Retail" at bounding box center [28, 80] width 53 height 13
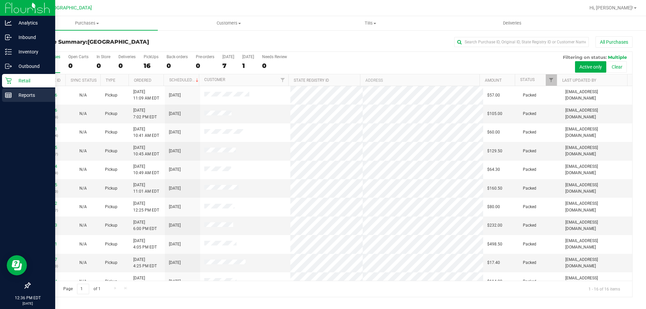
click at [11, 93] on rect at bounding box center [8, 95] width 6 height 5
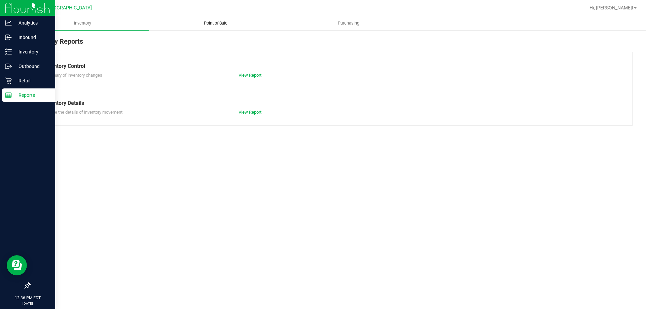
click at [222, 20] on span "Point of Sale" at bounding box center [216, 23] width 42 height 6
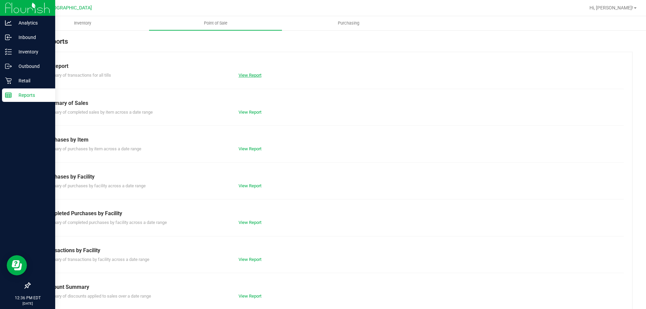
click at [243, 75] on link "View Report" at bounding box center [249, 75] width 23 height 5
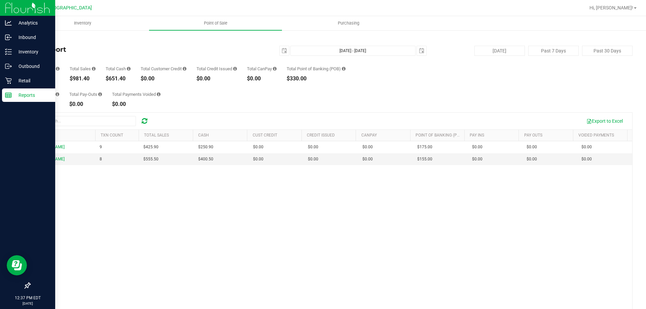
click at [17, 49] on div "Back Till Report [DATE] [DATE] - [DATE] [DATE] [DATE] Past 7 Days Past 30 Days …" at bounding box center [331, 195] width 630 height 330
click at [14, 49] on p "Inventory" at bounding box center [32, 52] width 40 height 8
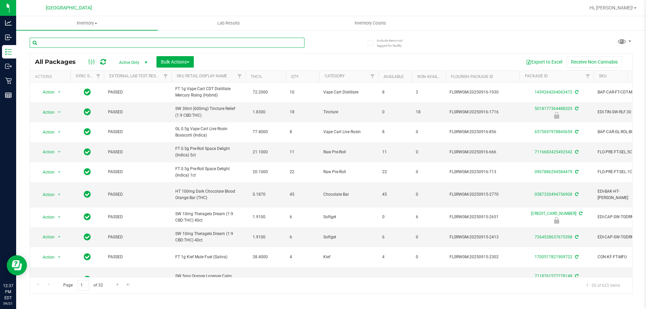
click at [122, 42] on input "text" at bounding box center [167, 43] width 275 height 10
type input "mbl"
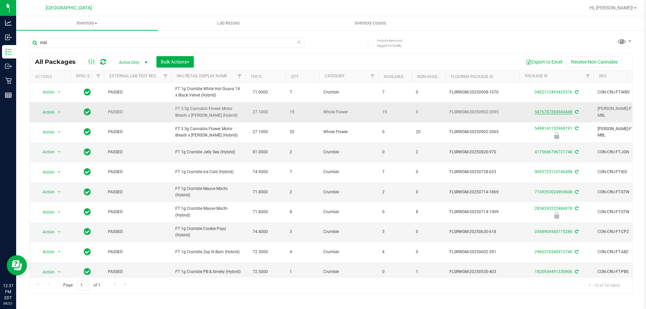
click at [543, 111] on link "5476787284943448" at bounding box center [553, 112] width 38 height 5
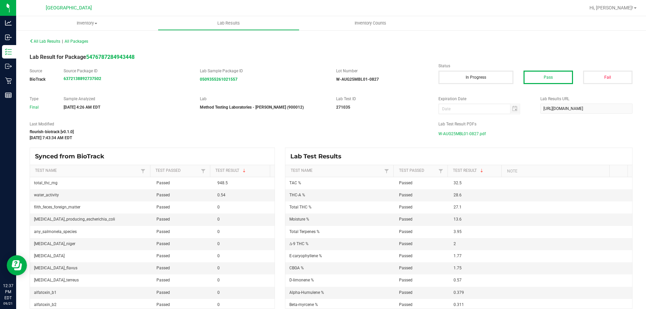
click at [459, 138] on span "W-AUG25MBL01-0827.pdf" at bounding box center [461, 134] width 47 height 10
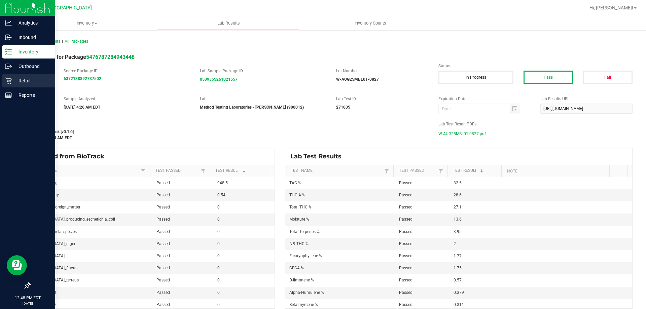
click at [10, 82] on icon at bounding box center [8, 80] width 7 height 7
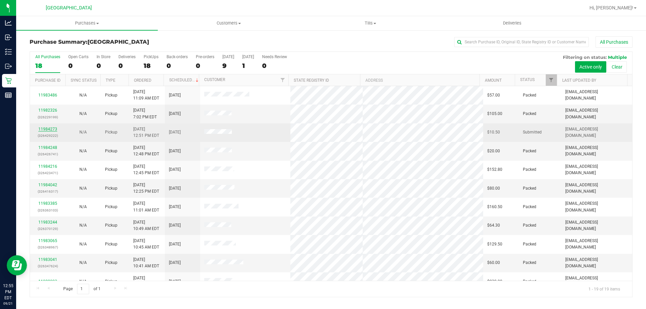
click at [50, 131] on link "11984273" at bounding box center [47, 129] width 19 height 5
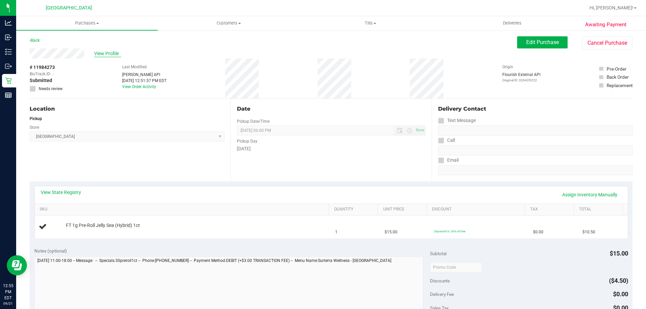
click at [114, 52] on span "View Profile" at bounding box center [107, 53] width 27 height 7
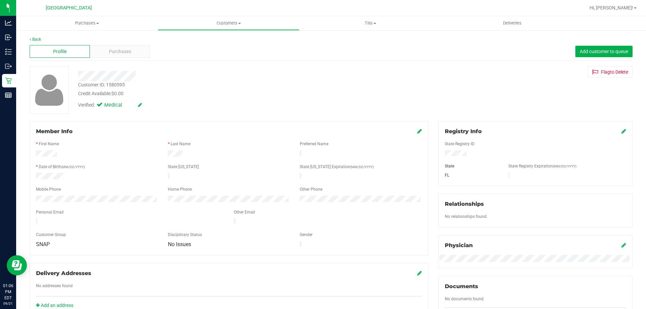
click at [17, 78] on div "Back Profile Purchases Add customer to queue Customer ID: 1580595 Credit Availa…" at bounding box center [331, 258] width 630 height 457
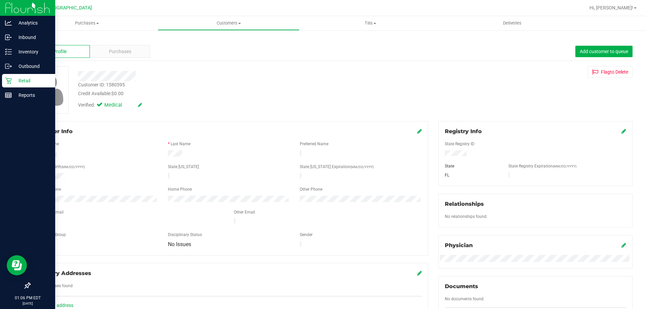
click at [11, 77] on icon at bounding box center [8, 80] width 7 height 7
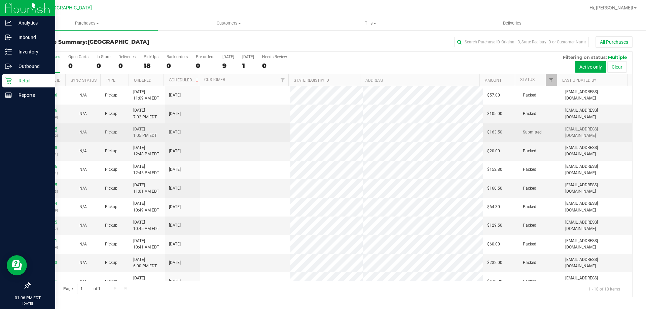
click at [45, 129] on link "11984375" at bounding box center [47, 129] width 19 height 5
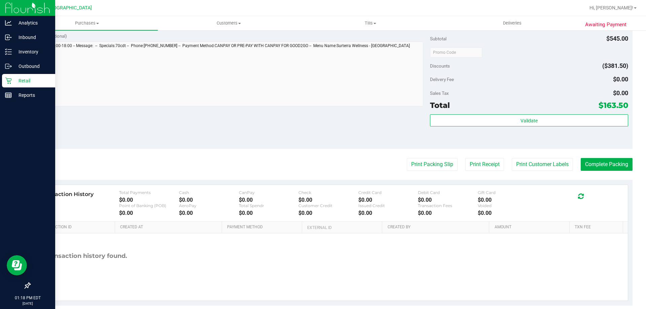
scroll to position [474, 0]
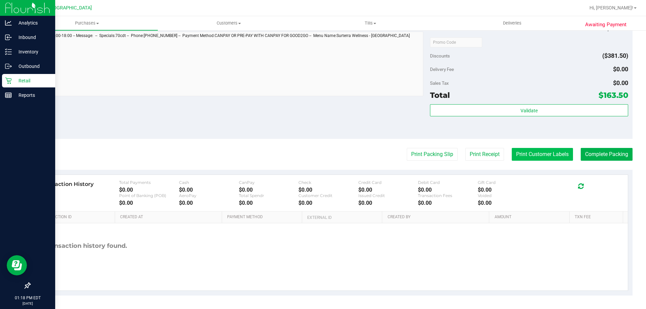
click at [533, 153] on button "Print Customer Labels" at bounding box center [542, 154] width 61 height 13
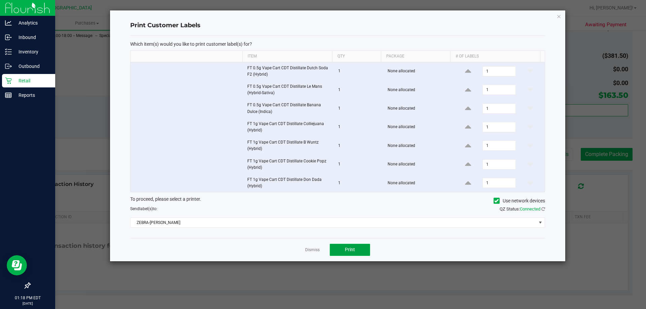
click at [347, 251] on span "Print" at bounding box center [350, 249] width 10 height 5
click at [316, 249] on link "Dismiss" at bounding box center [312, 250] width 14 height 6
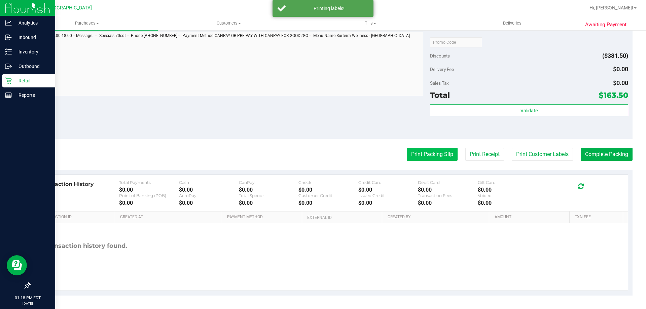
click at [419, 153] on button "Print Packing Slip" at bounding box center [432, 154] width 51 height 13
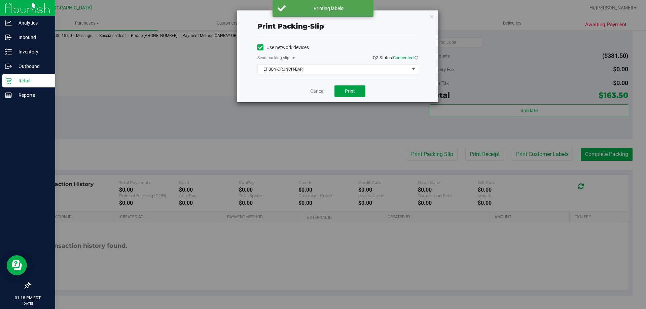
click at [353, 90] on span "Print" at bounding box center [350, 90] width 10 height 5
click at [316, 88] on link "Cancel" at bounding box center [317, 91] width 14 height 7
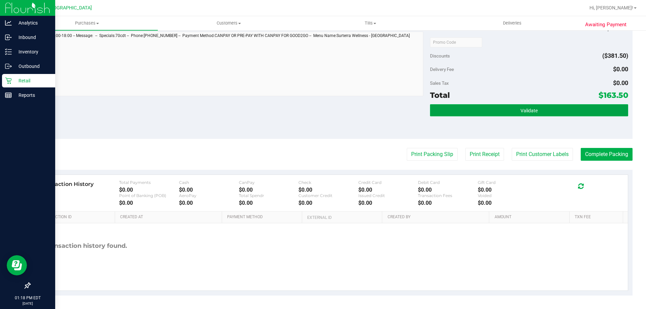
click at [553, 107] on button "Validate" at bounding box center [529, 110] width 198 height 12
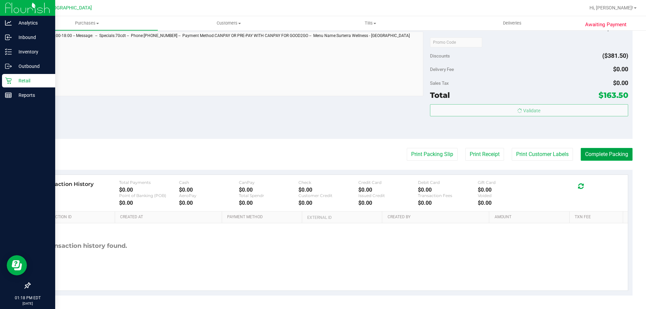
click at [622, 153] on button "Complete Packing" at bounding box center [606, 154] width 52 height 13
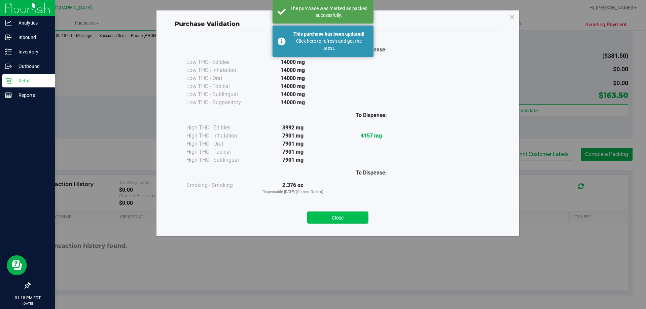
click at [337, 221] on button "Close" at bounding box center [337, 218] width 61 height 12
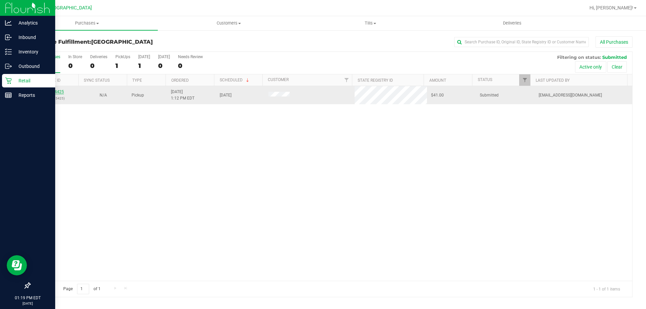
click at [54, 91] on link "11984425" at bounding box center [54, 91] width 19 height 5
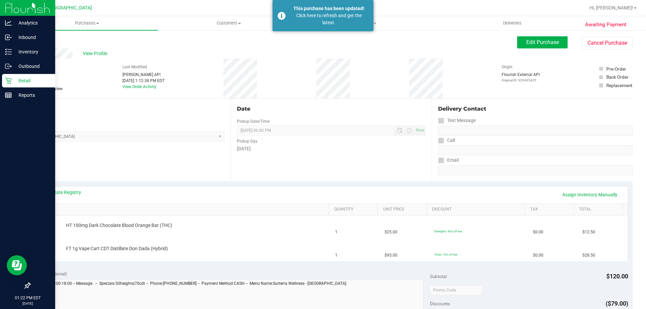
click at [2, 80] on div "Retail" at bounding box center [28, 80] width 53 height 13
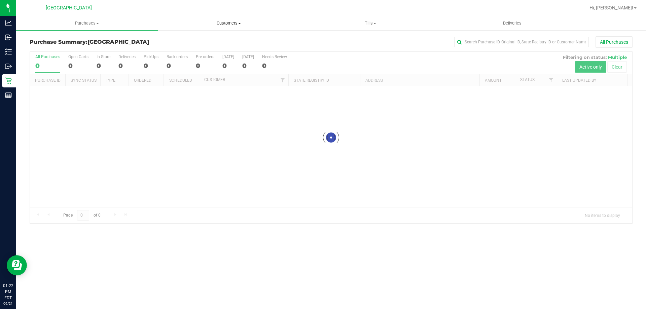
click at [230, 21] on span "Customers" at bounding box center [228, 23] width 141 height 6
click at [211, 42] on li "All customers" at bounding box center [229, 41] width 142 height 8
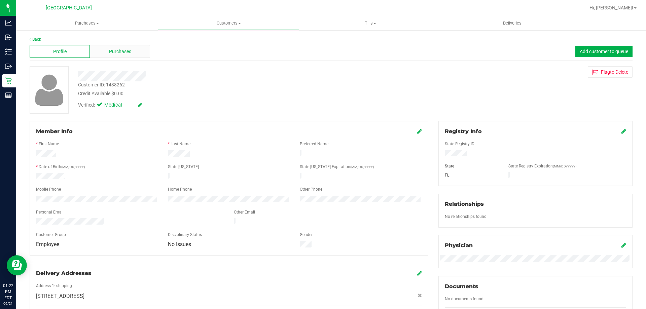
click at [127, 48] on span "Purchases" at bounding box center [120, 51] width 22 height 7
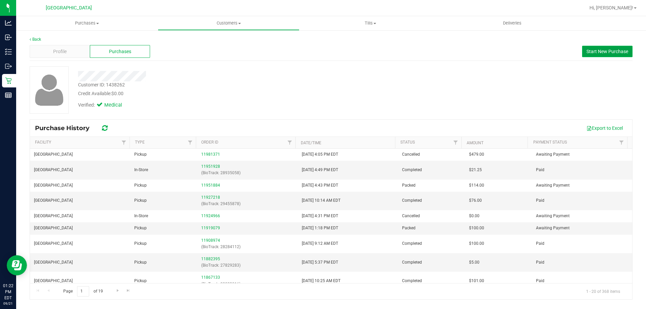
click at [587, 53] on span "Start New Purchase" at bounding box center [607, 51] width 42 height 5
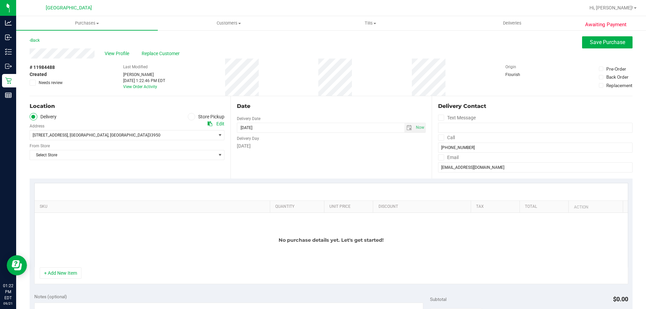
click at [191, 117] on icon at bounding box center [191, 117] width 4 height 0
click at [0, 0] on input "Store Pickup" at bounding box center [0, 0] width 0 height 0
click at [95, 133] on span "Select Store" at bounding box center [123, 134] width 186 height 9
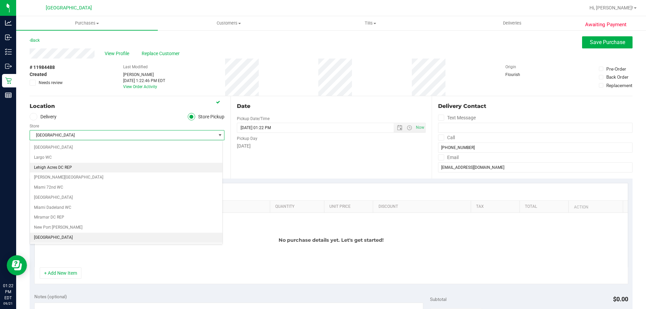
scroll to position [256, 0]
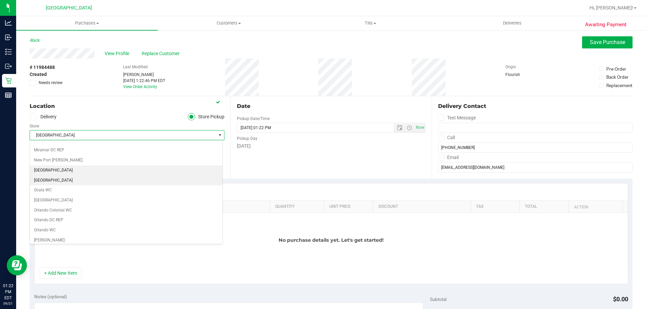
click at [101, 180] on li "[GEOGRAPHIC_DATA]" at bounding box center [126, 181] width 192 height 10
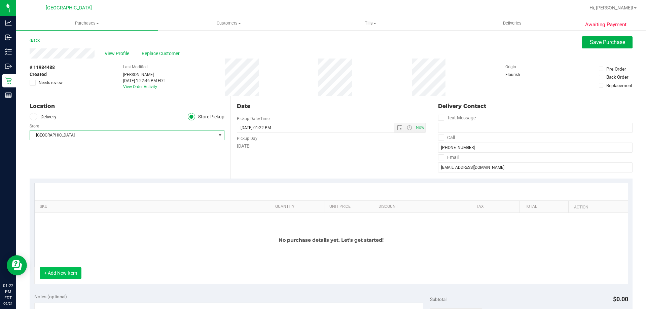
click at [80, 268] on button "+ Add New Item" at bounding box center [61, 272] width 42 height 11
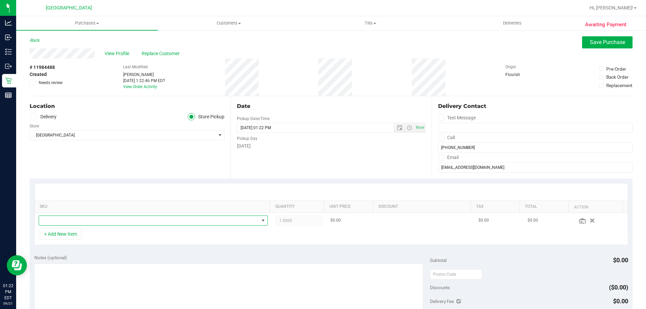
click at [86, 222] on span "NO DATA FOUND" at bounding box center [149, 220] width 220 height 9
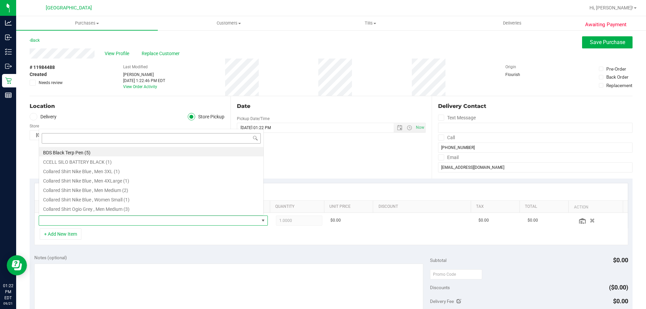
scroll to position [10, 223]
type input "grz"
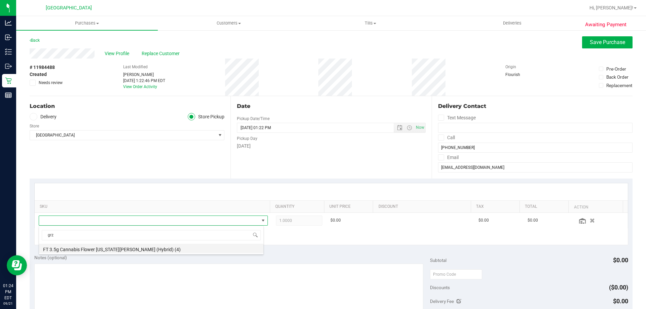
click at [121, 248] on li "FT 3.5g Cannabis Flower [US_STATE][PERSON_NAME] (Hybrid) (4)" at bounding box center [151, 248] width 224 height 9
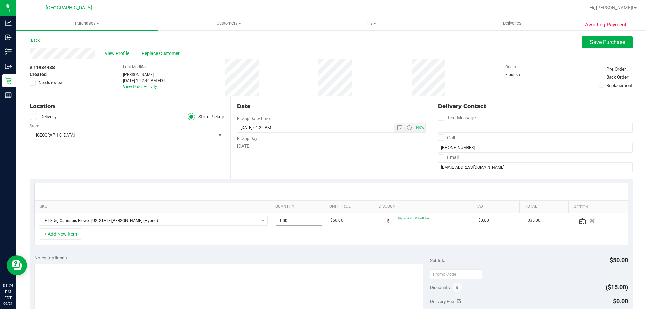
click at [290, 222] on span "1.00 1" at bounding box center [299, 221] width 47 height 10
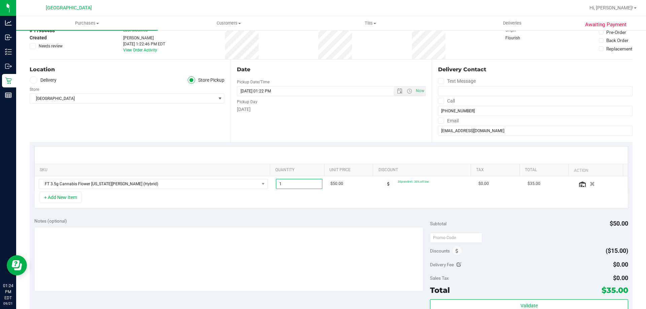
scroll to position [101, 0]
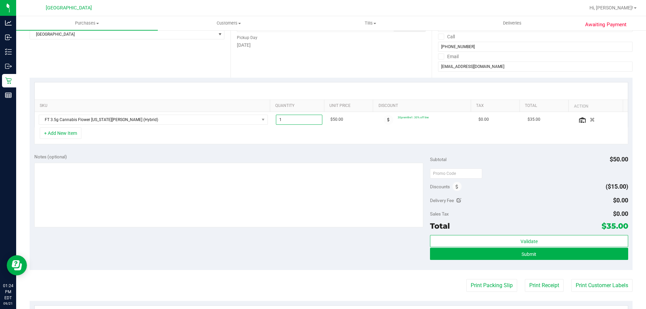
click at [564, 262] on div "Validate Submit" at bounding box center [529, 250] width 198 height 30
click at [562, 261] on div "Validate Submit" at bounding box center [529, 250] width 198 height 30
click at [558, 259] on button "Submit" at bounding box center [529, 254] width 198 height 12
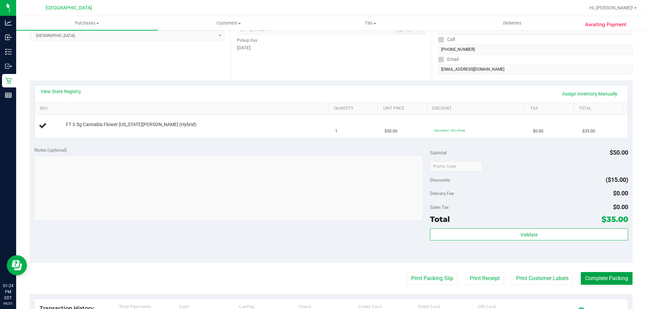
click at [604, 279] on button "Complete Packing" at bounding box center [606, 278] width 52 height 13
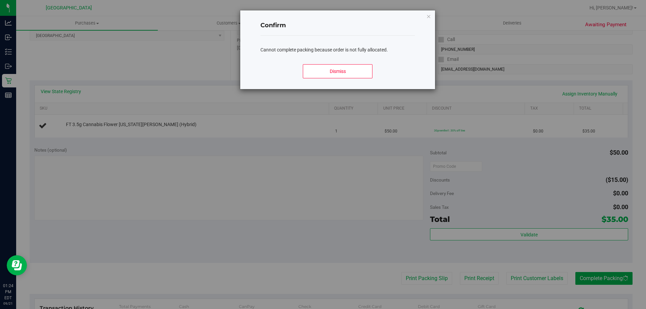
click at [329, 51] on span "Cannot complete packing because order is not fully allocated." at bounding box center [323, 49] width 127 height 5
click at [334, 69] on button "Dismiss" at bounding box center [337, 71] width 69 height 14
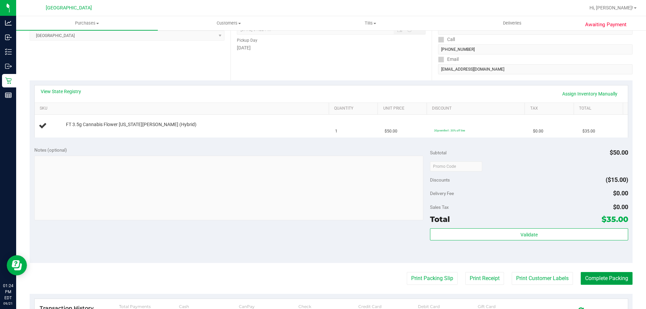
click at [580, 272] on button "Complete Packing" at bounding box center [606, 278] width 52 height 13
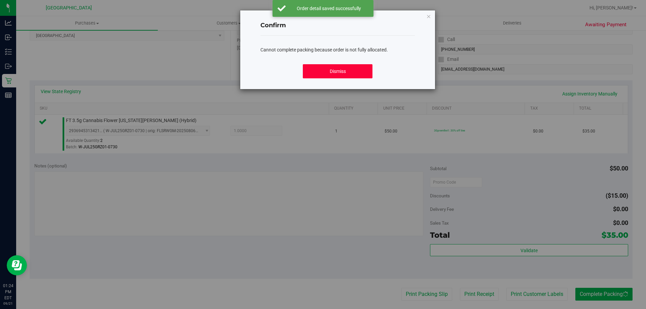
click at [329, 74] on button "Dismiss" at bounding box center [337, 71] width 69 height 14
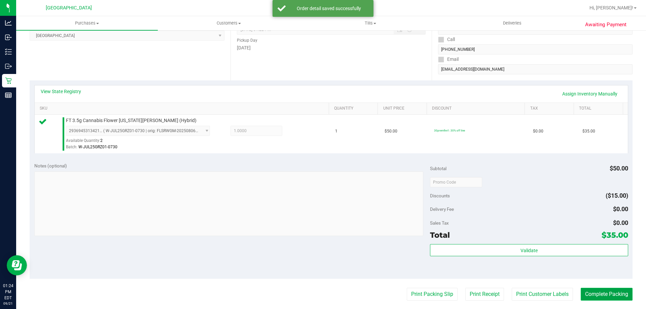
click at [602, 290] on button "Complete Packing" at bounding box center [606, 294] width 52 height 13
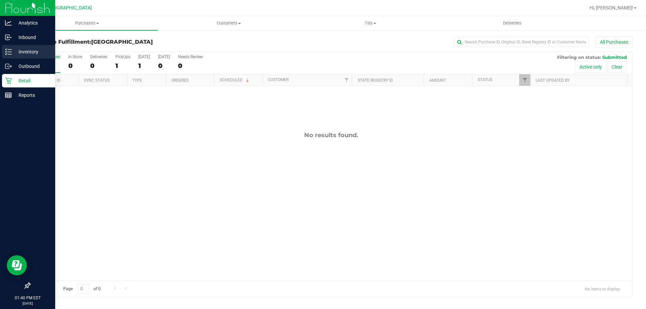
click at [5, 54] on div "Inventory" at bounding box center [28, 51] width 53 height 13
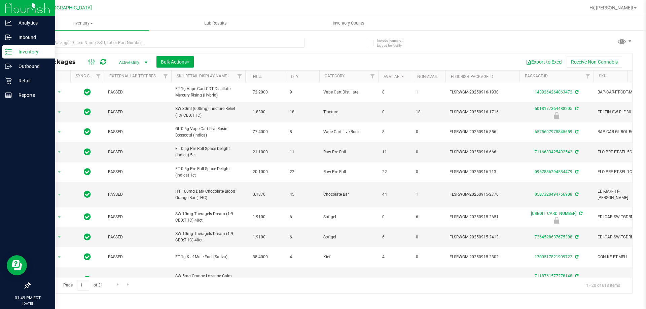
click at [17, 90] on div "Include items not tagged for facility All Packages Active Only Active Only Lab …" at bounding box center [331, 132] width 630 height 205
click at [12, 92] on p "Reports" at bounding box center [32, 95] width 40 height 8
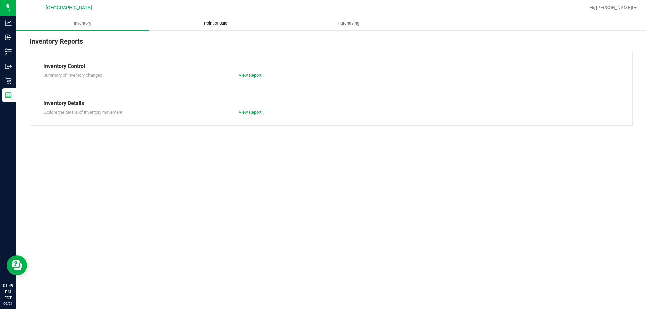
click at [210, 26] on span "Point of Sale" at bounding box center [216, 23] width 42 height 6
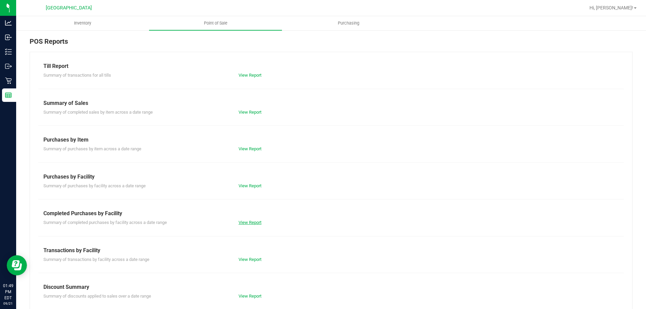
click at [254, 221] on link "View Report" at bounding box center [249, 222] width 23 height 5
click at [246, 77] on link "View Report" at bounding box center [249, 75] width 23 height 5
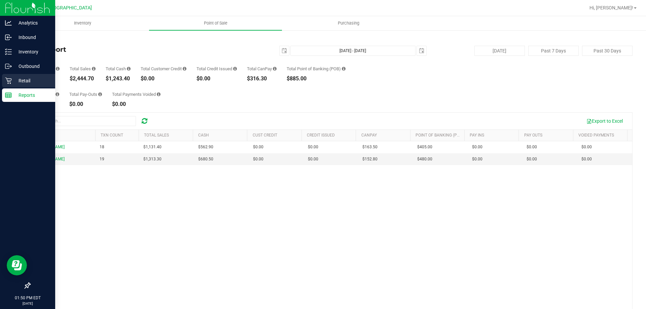
click at [7, 78] on icon at bounding box center [8, 80] width 7 height 7
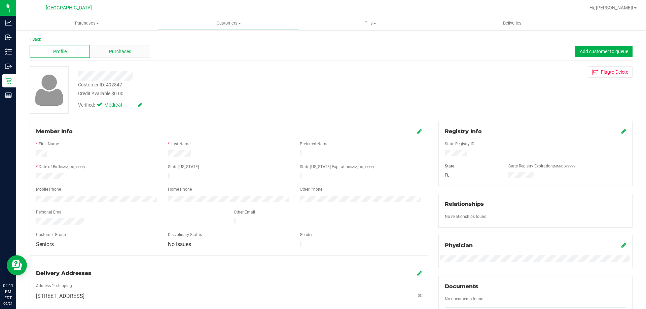
click at [121, 48] on span "Purchases" at bounding box center [120, 51] width 22 height 7
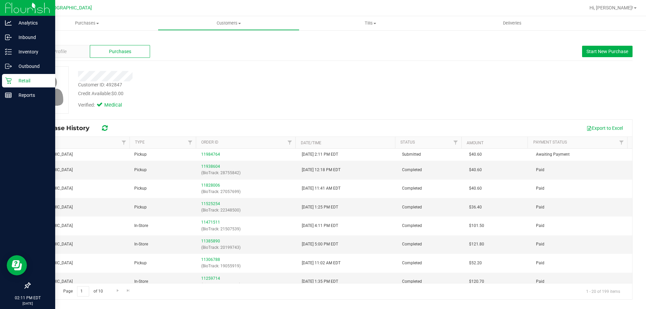
click at [4, 86] on div "Retail" at bounding box center [28, 80] width 53 height 13
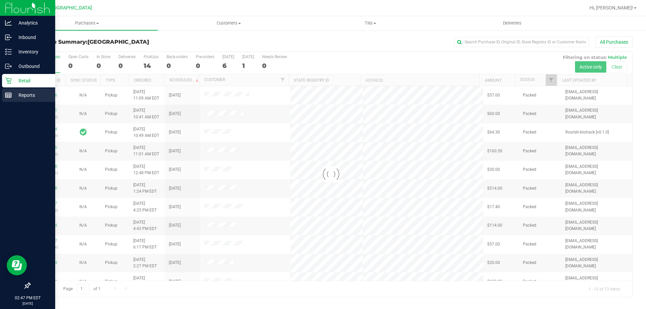
click at [6, 101] on div "Reports" at bounding box center [28, 94] width 53 height 13
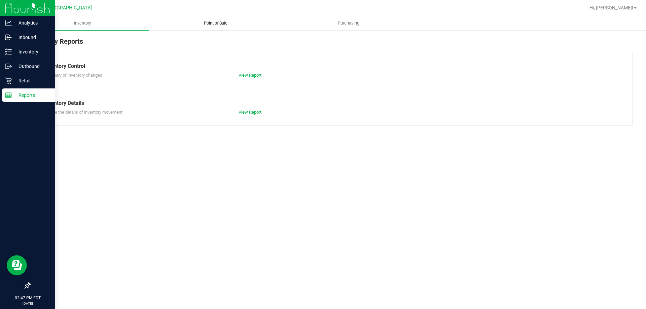
click at [205, 18] on uib-tab-heading "Point of Sale" at bounding box center [215, 22] width 132 height 13
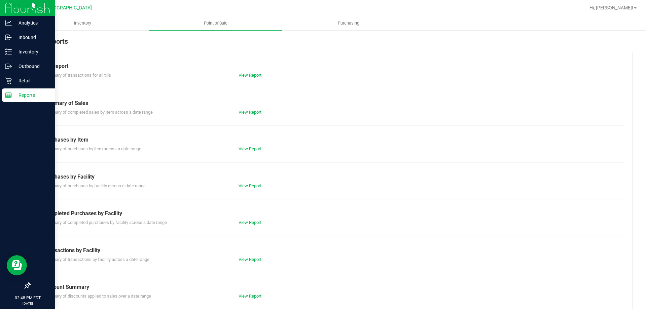
click at [248, 77] on link "View Report" at bounding box center [249, 75] width 23 height 5
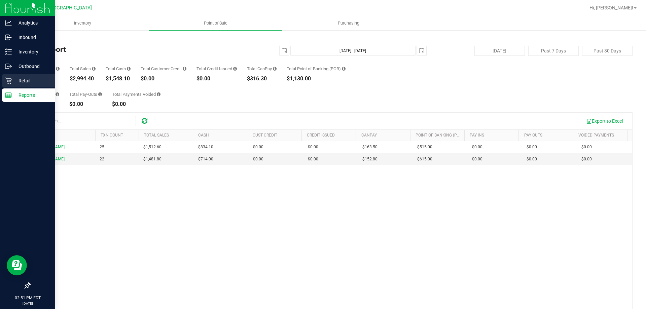
click at [0, 77] on link "Retail" at bounding box center [27, 81] width 55 height 14
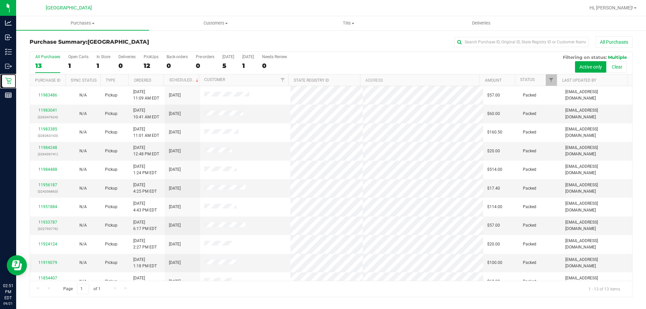
scroll to position [47, 0]
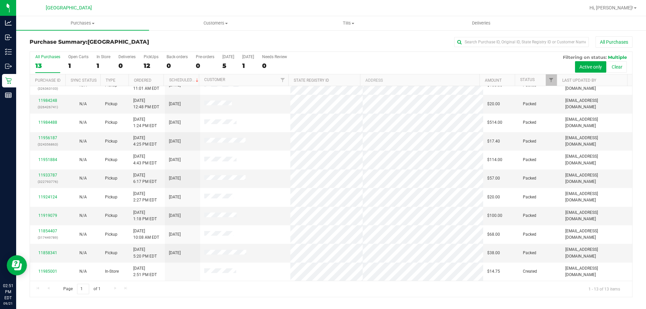
drag, startPoint x: 384, startPoint y: 112, endPoint x: 289, endPoint y: 10, distance: 139.9
click at [289, 10] on div at bounding box center [352, 7] width 464 height 13
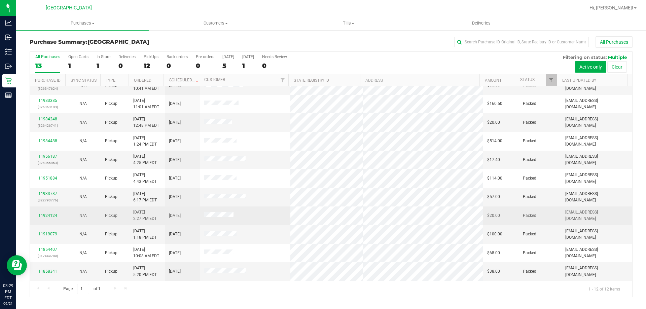
scroll to position [0, 0]
